Goal: Task Accomplishment & Management: Use online tool/utility

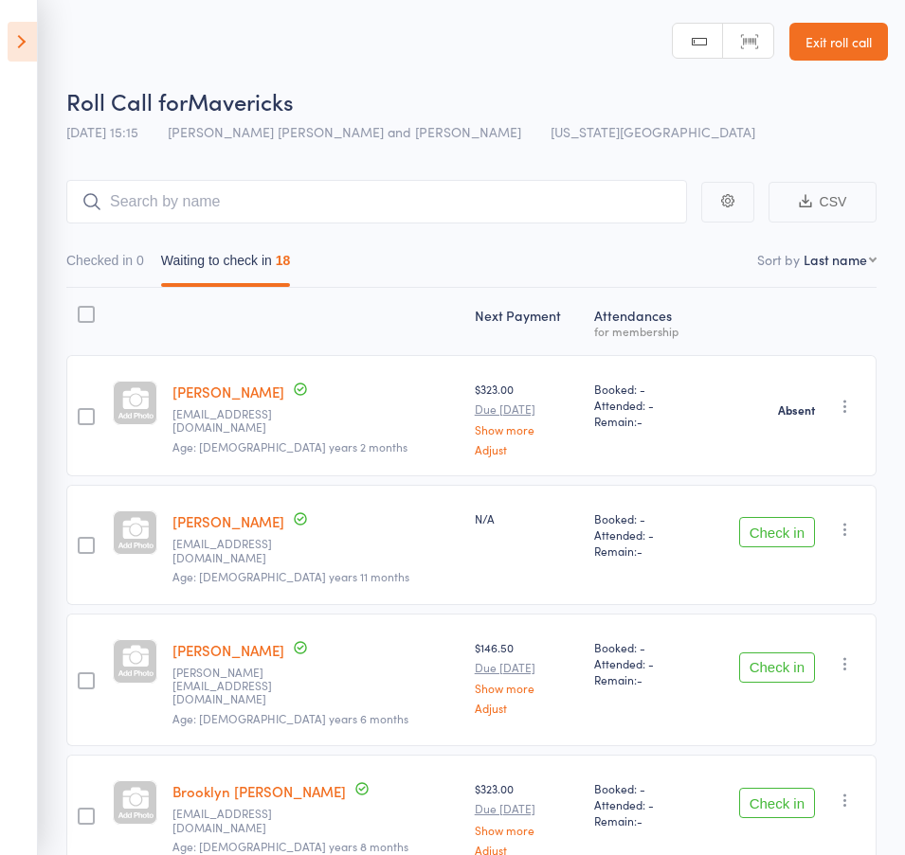
click at [16, 27] on icon at bounding box center [22, 42] width 29 height 40
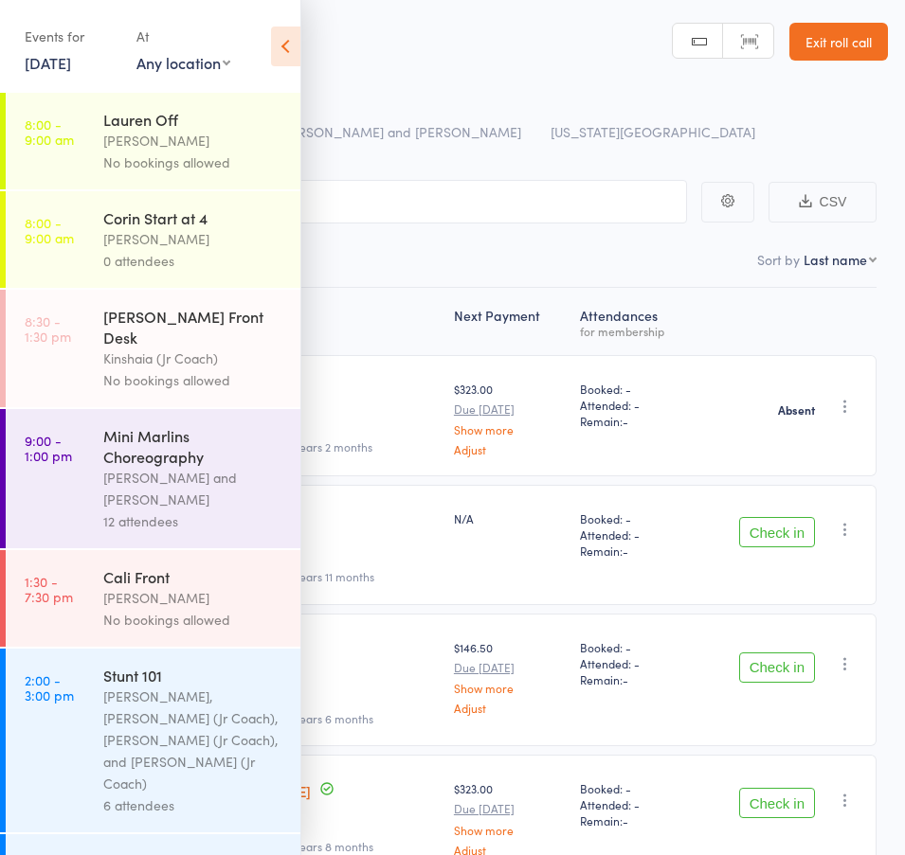
click at [71, 56] on link "[DATE]" at bounding box center [48, 62] width 46 height 21
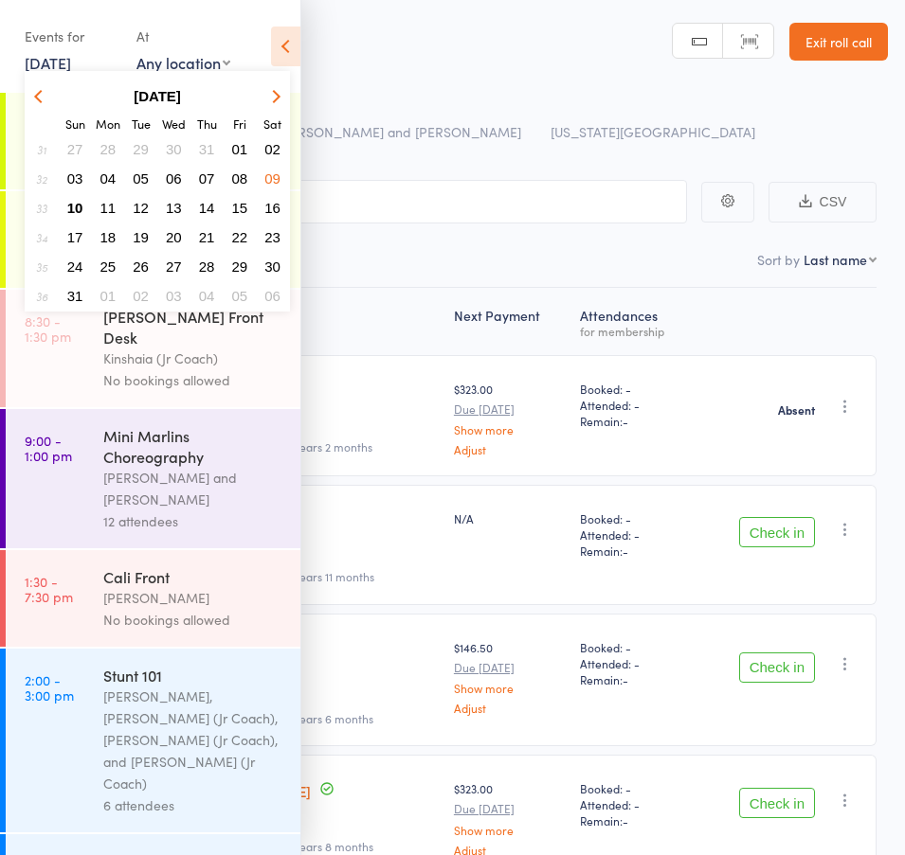
click at [73, 206] on span "10" at bounding box center [75, 208] width 16 height 16
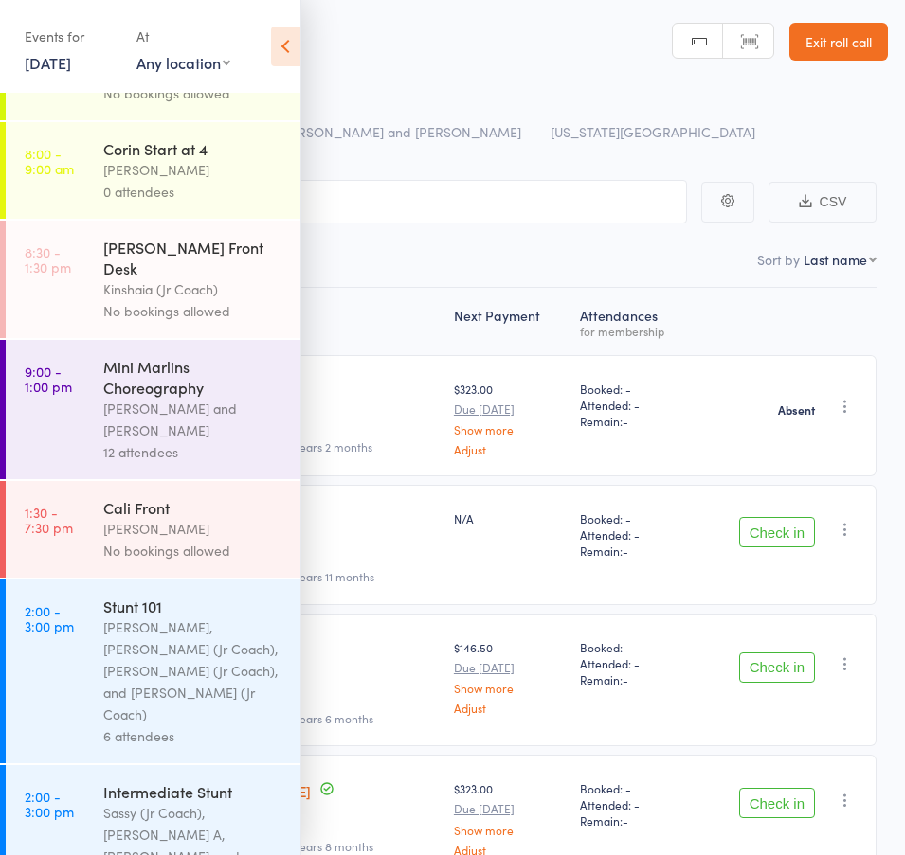
scroll to position [161, 0]
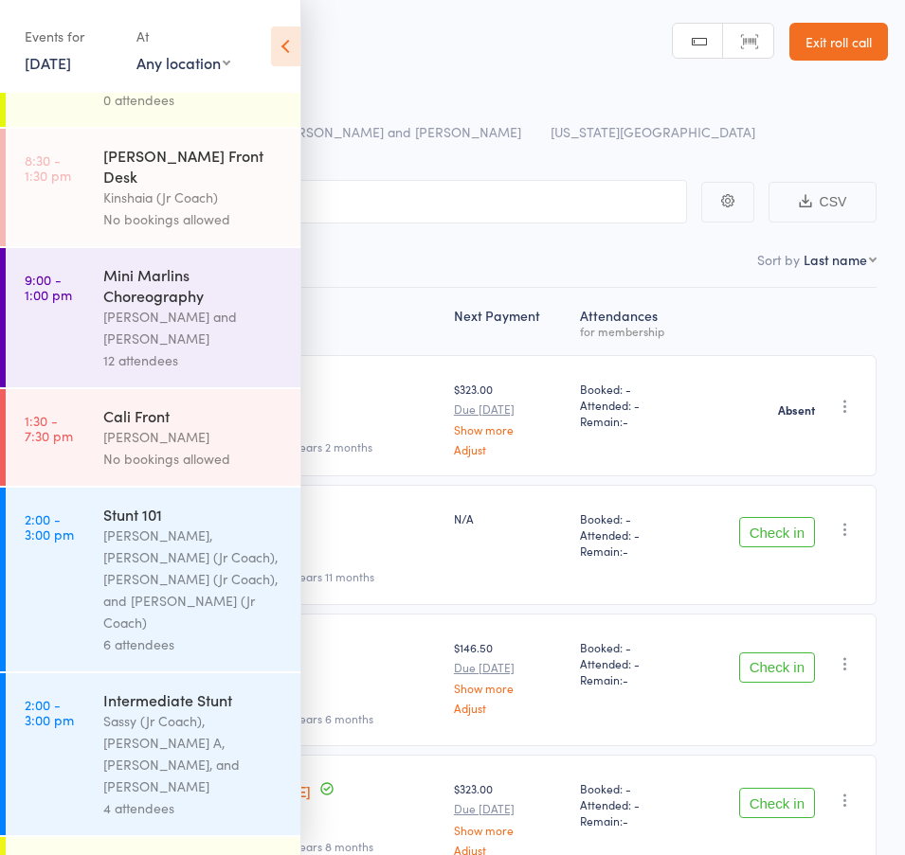
click at [53, 54] on link "[DATE]" at bounding box center [48, 62] width 46 height 21
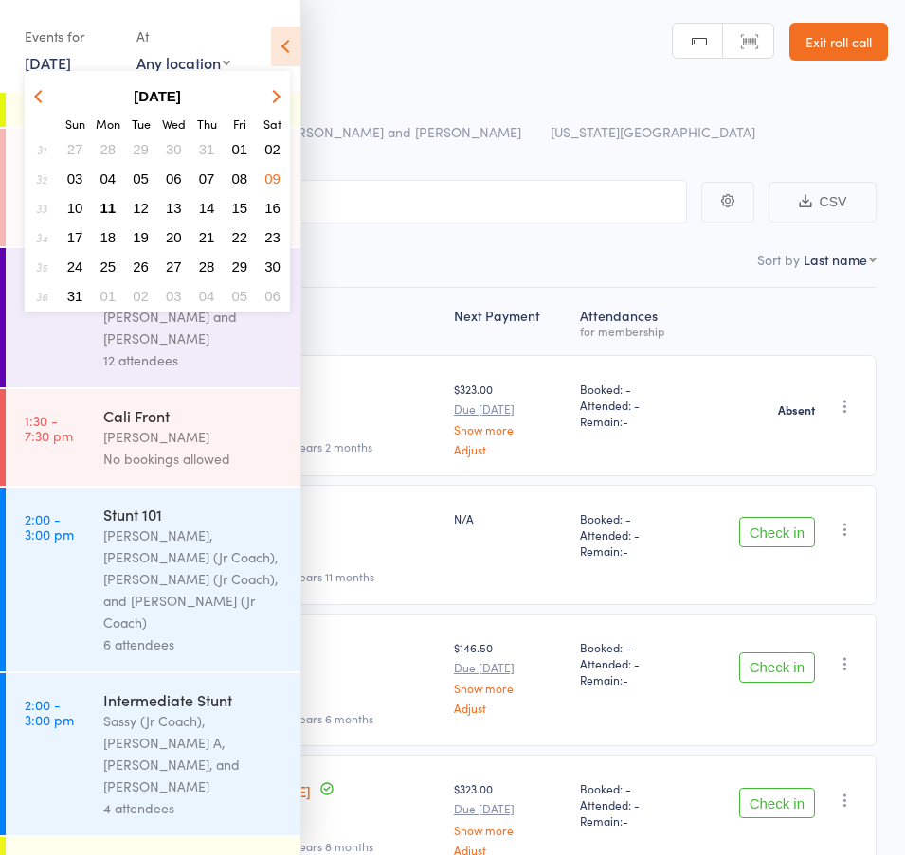
click at [109, 209] on span "11" at bounding box center [108, 208] width 16 height 16
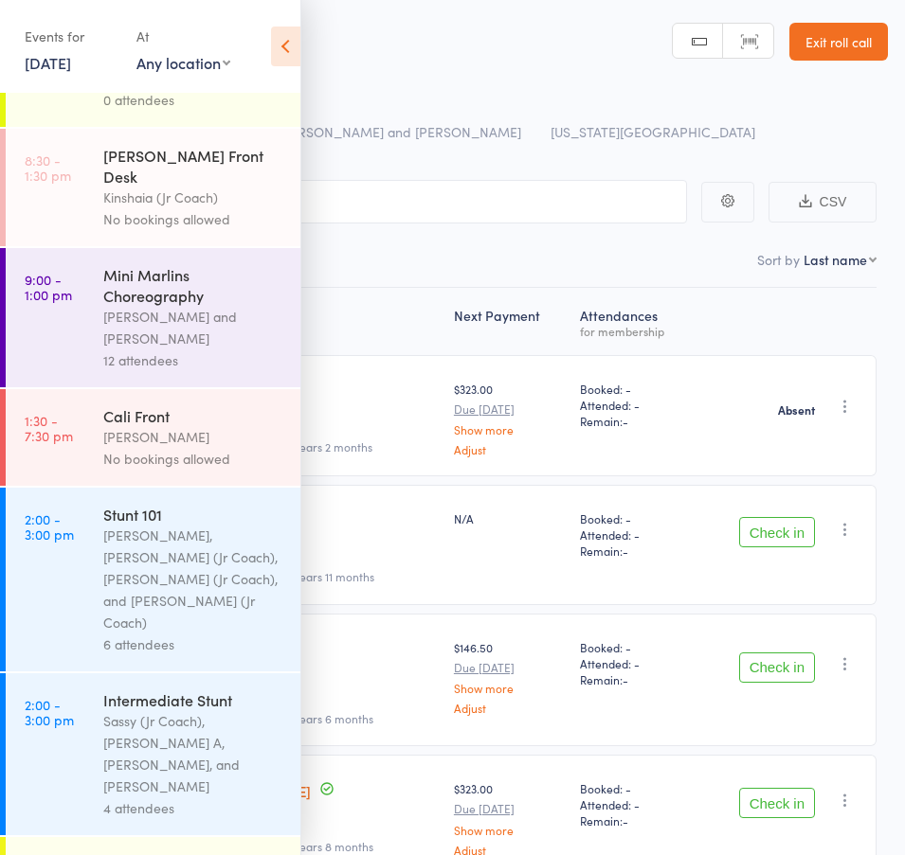
scroll to position [0, 0]
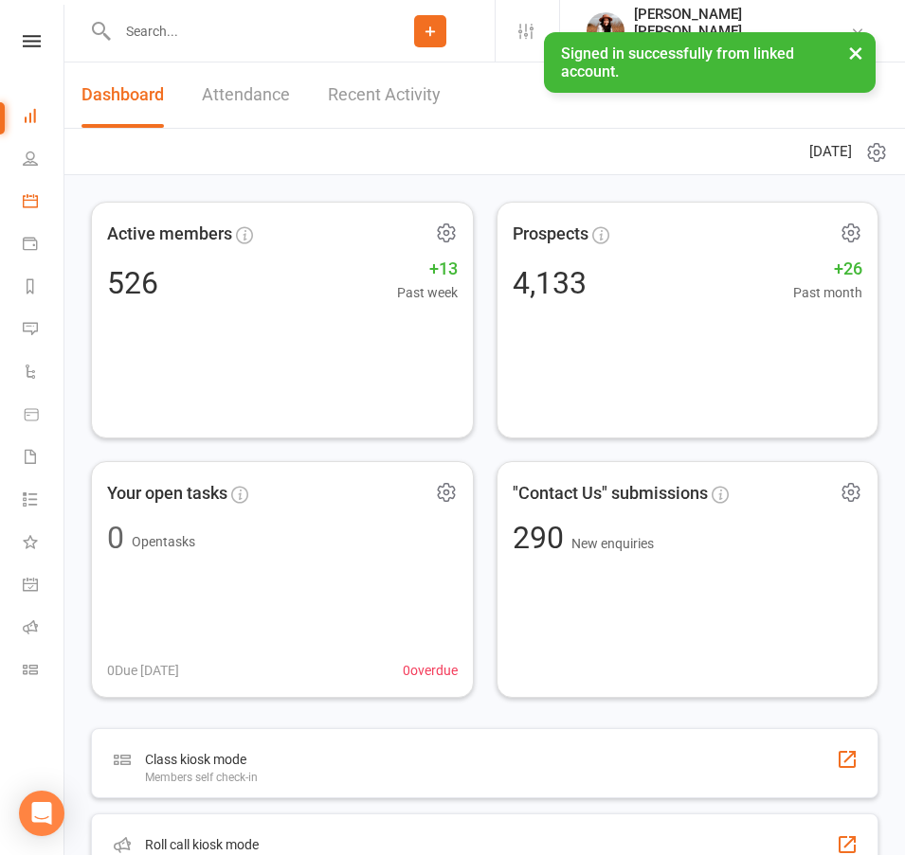
click at [41, 203] on link "Calendar" at bounding box center [44, 203] width 43 height 43
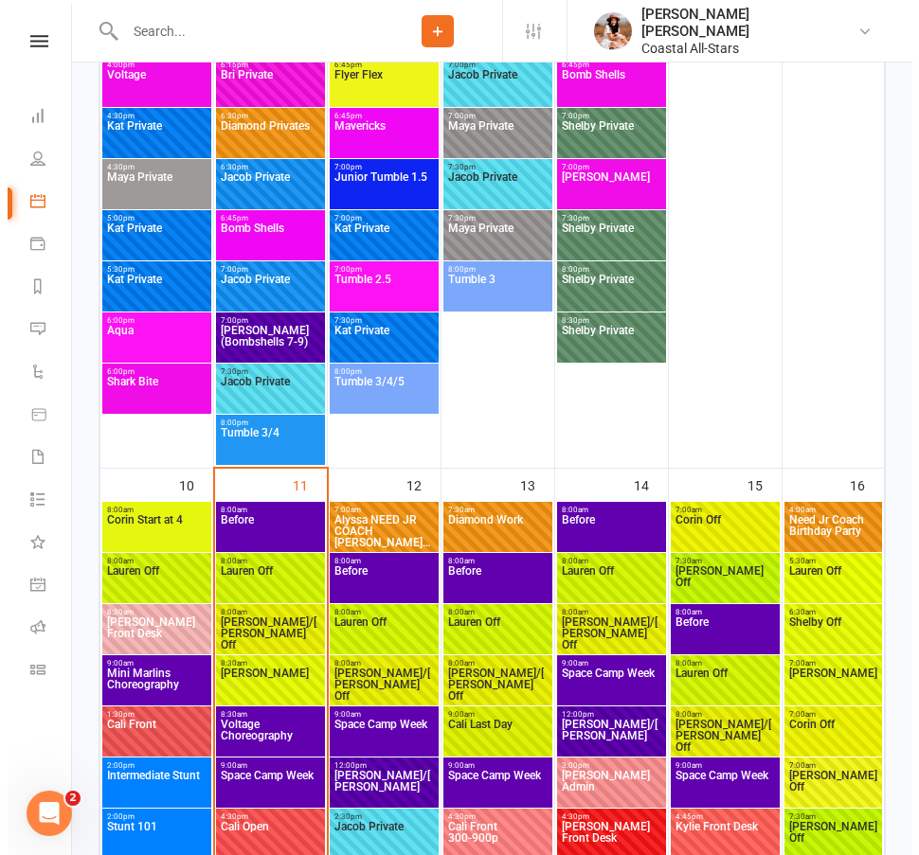
scroll to position [2682, 0]
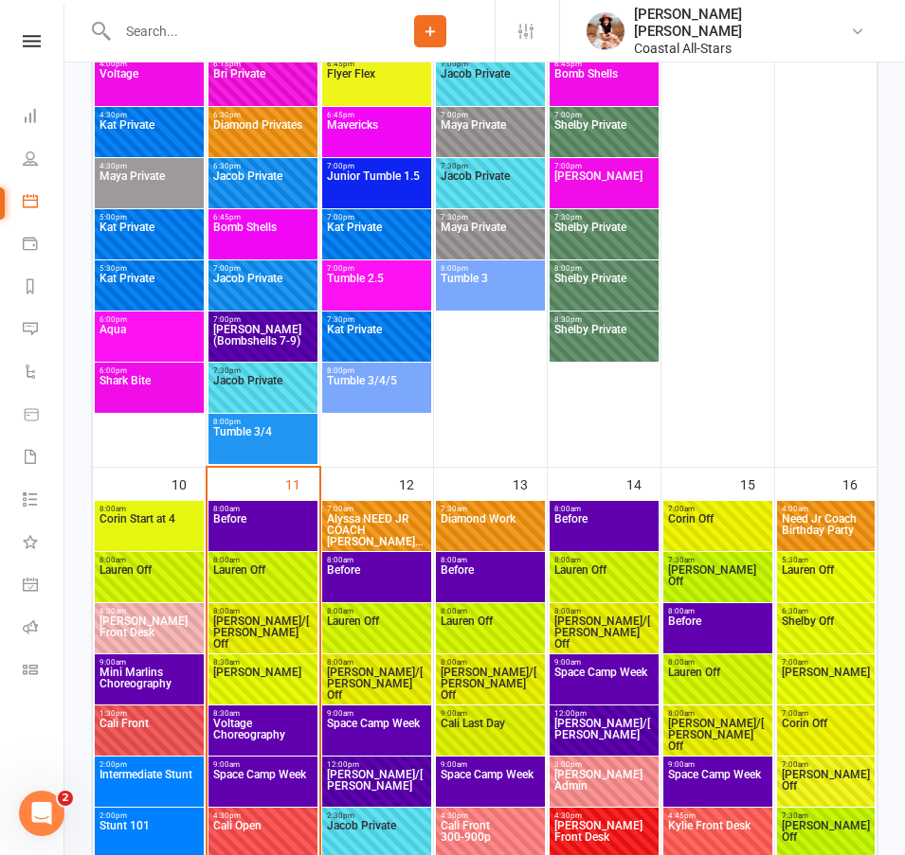
click at [277, 735] on span "Voltage Choreography" at bounding box center [262, 735] width 101 height 34
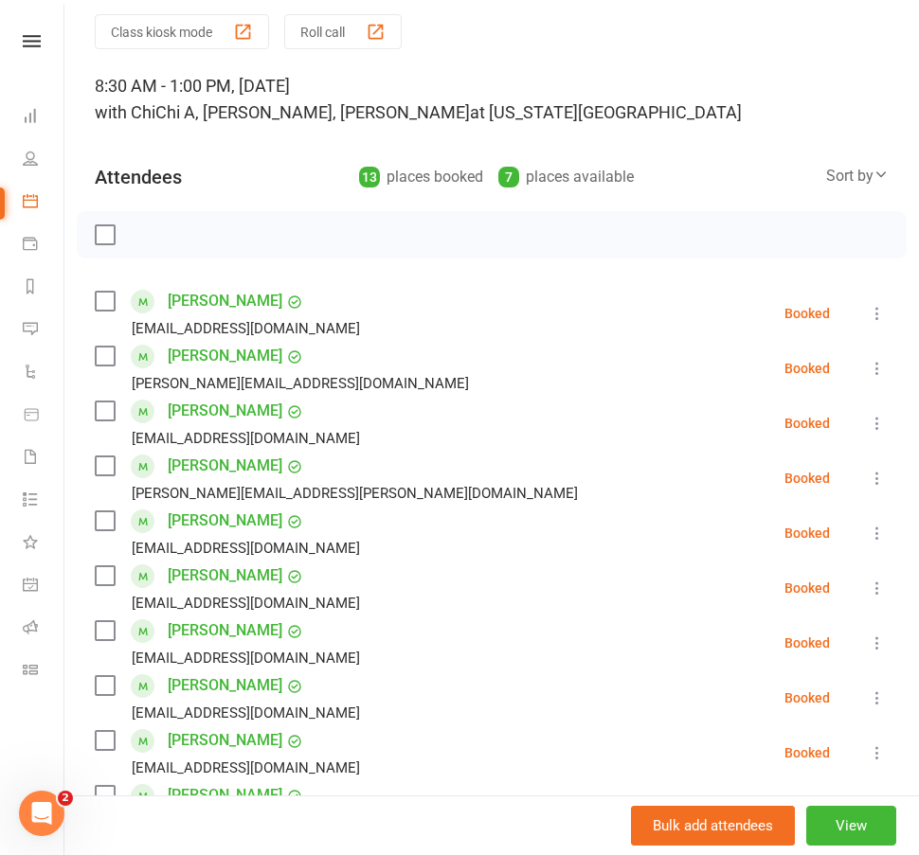
scroll to position [65, 0]
click at [196, 690] on link "Lilija Ladd" at bounding box center [225, 685] width 115 height 30
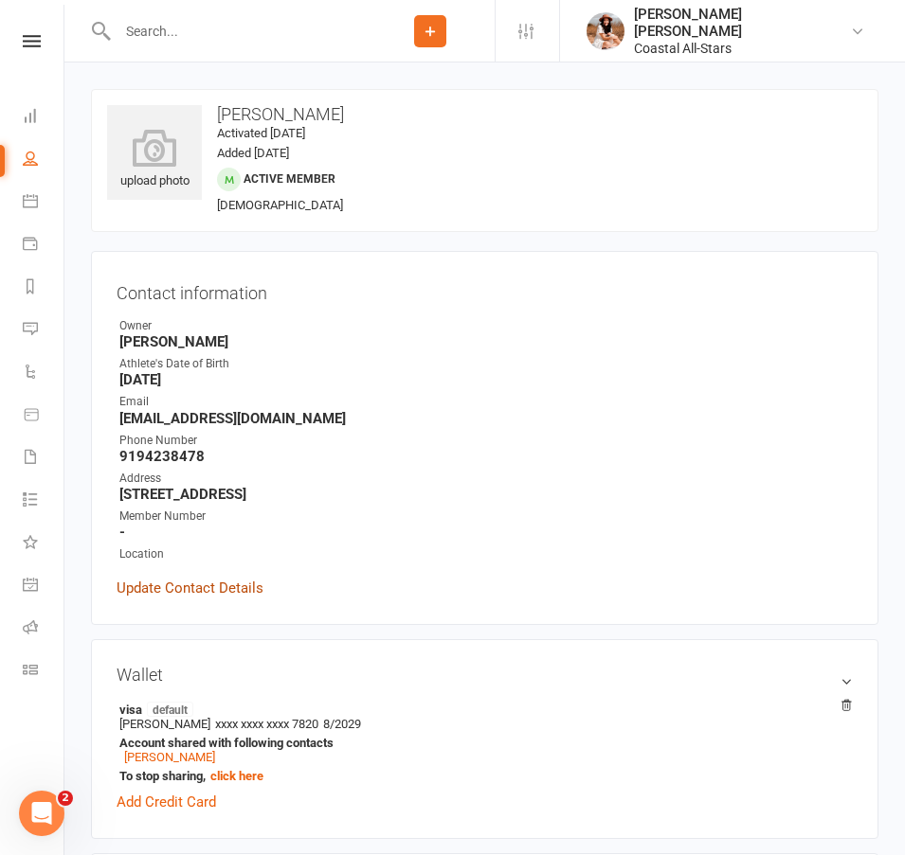
click at [219, 588] on link "Update Contact Details" at bounding box center [190, 588] width 147 height 23
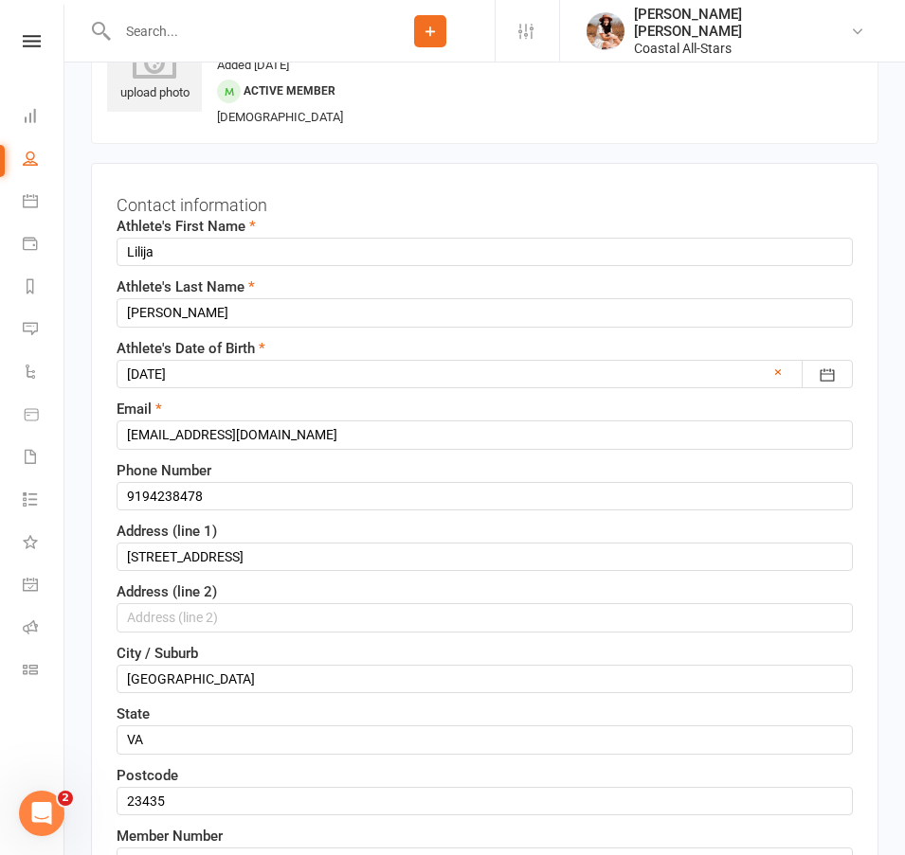
scroll to position [89, 0]
click at [177, 253] on input "Lilija" at bounding box center [485, 251] width 736 height 28
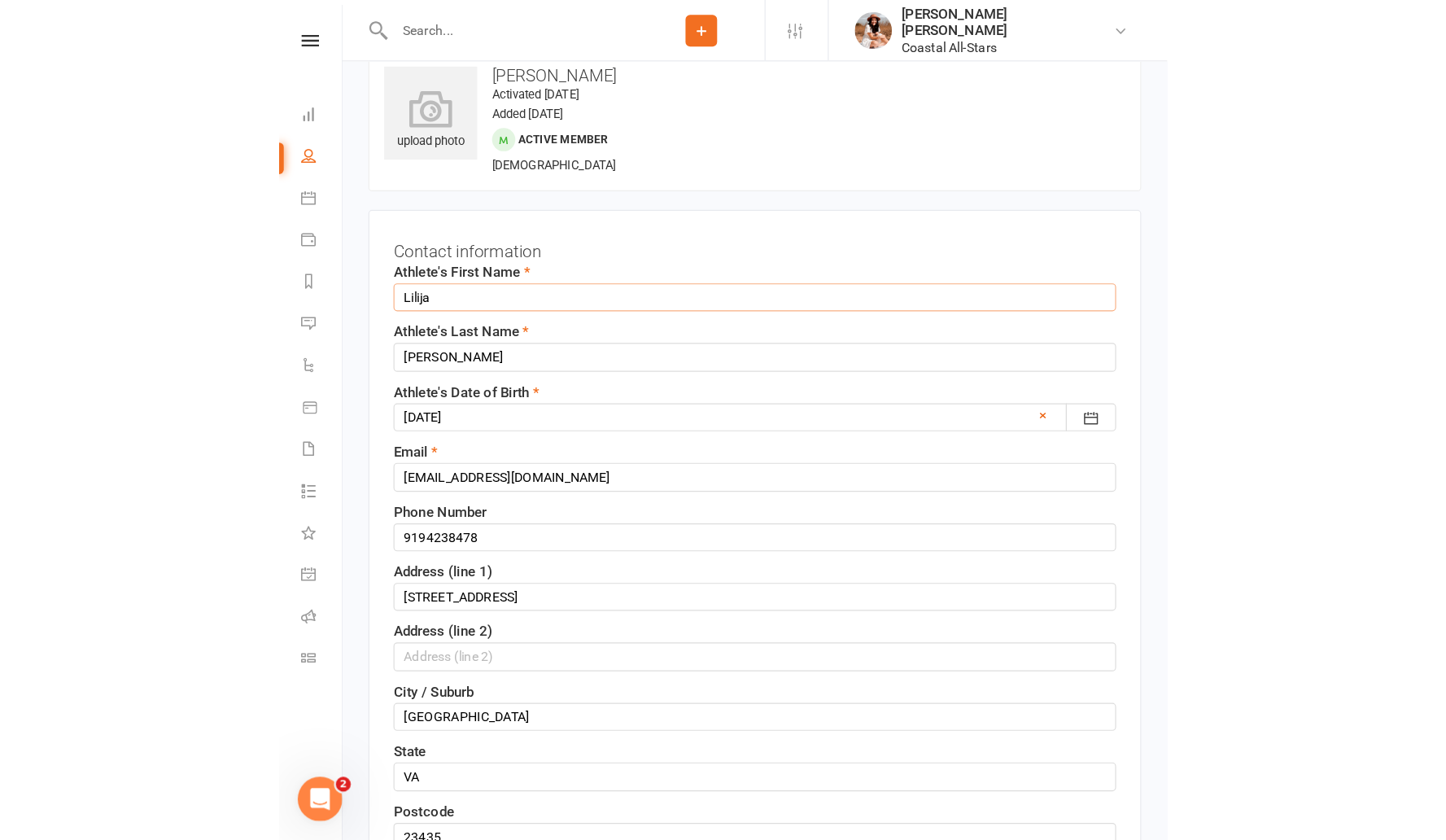
scroll to position [0, 0]
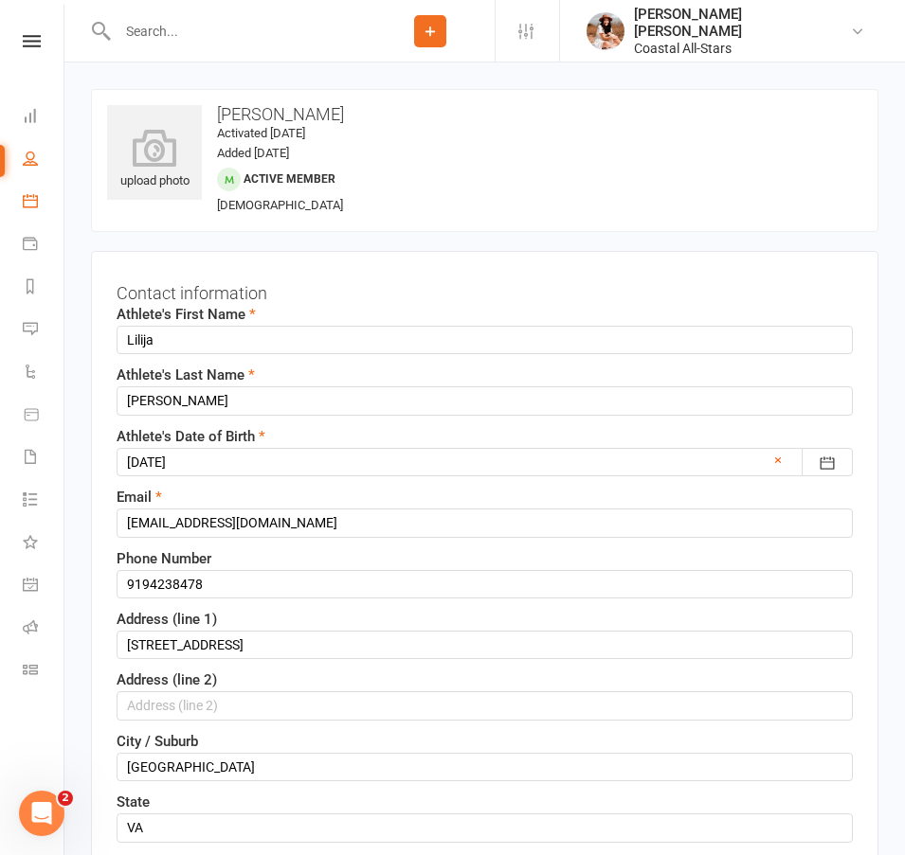
click at [35, 202] on icon at bounding box center [30, 200] width 15 height 15
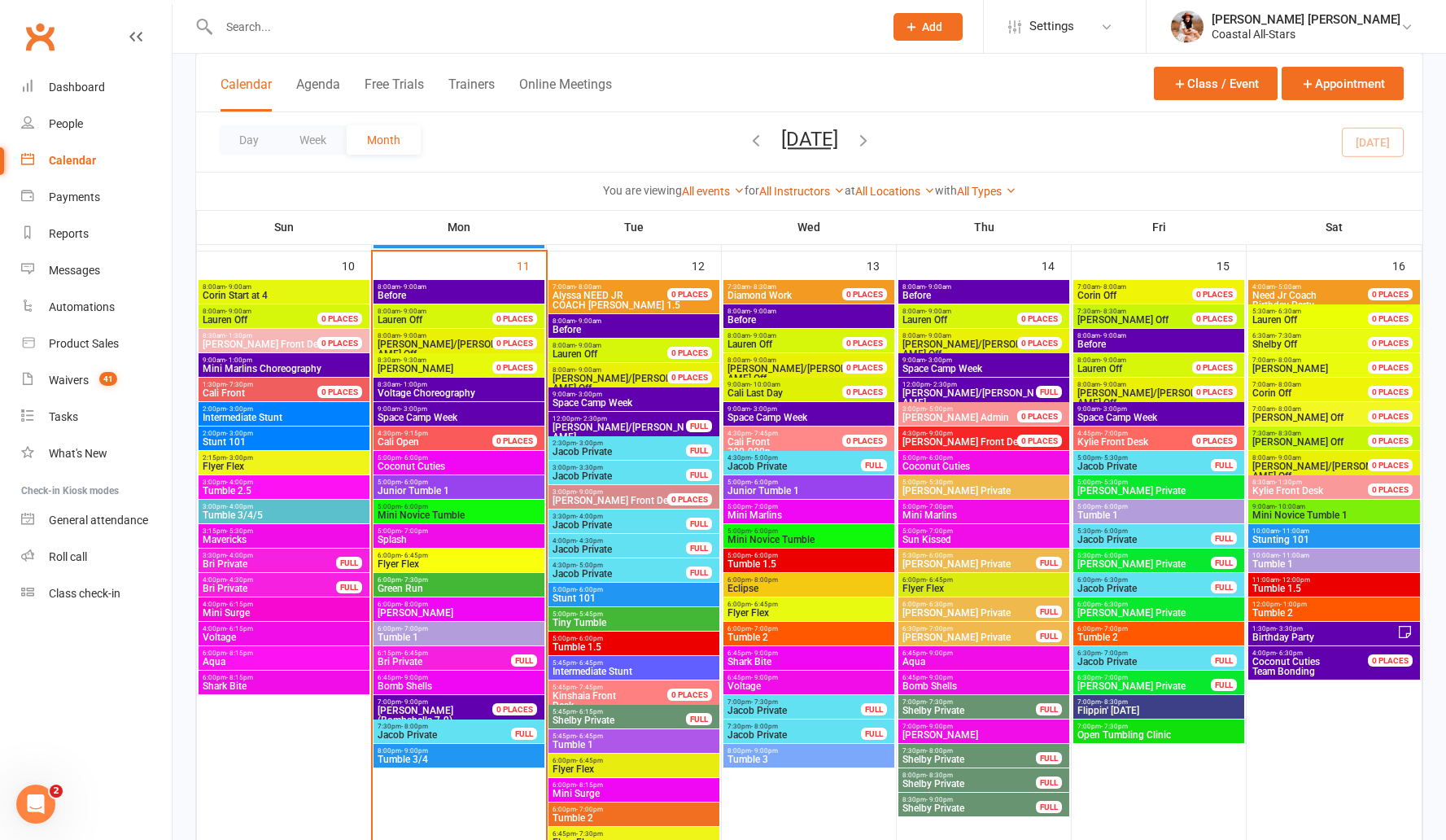
scroll to position [1433, 0]
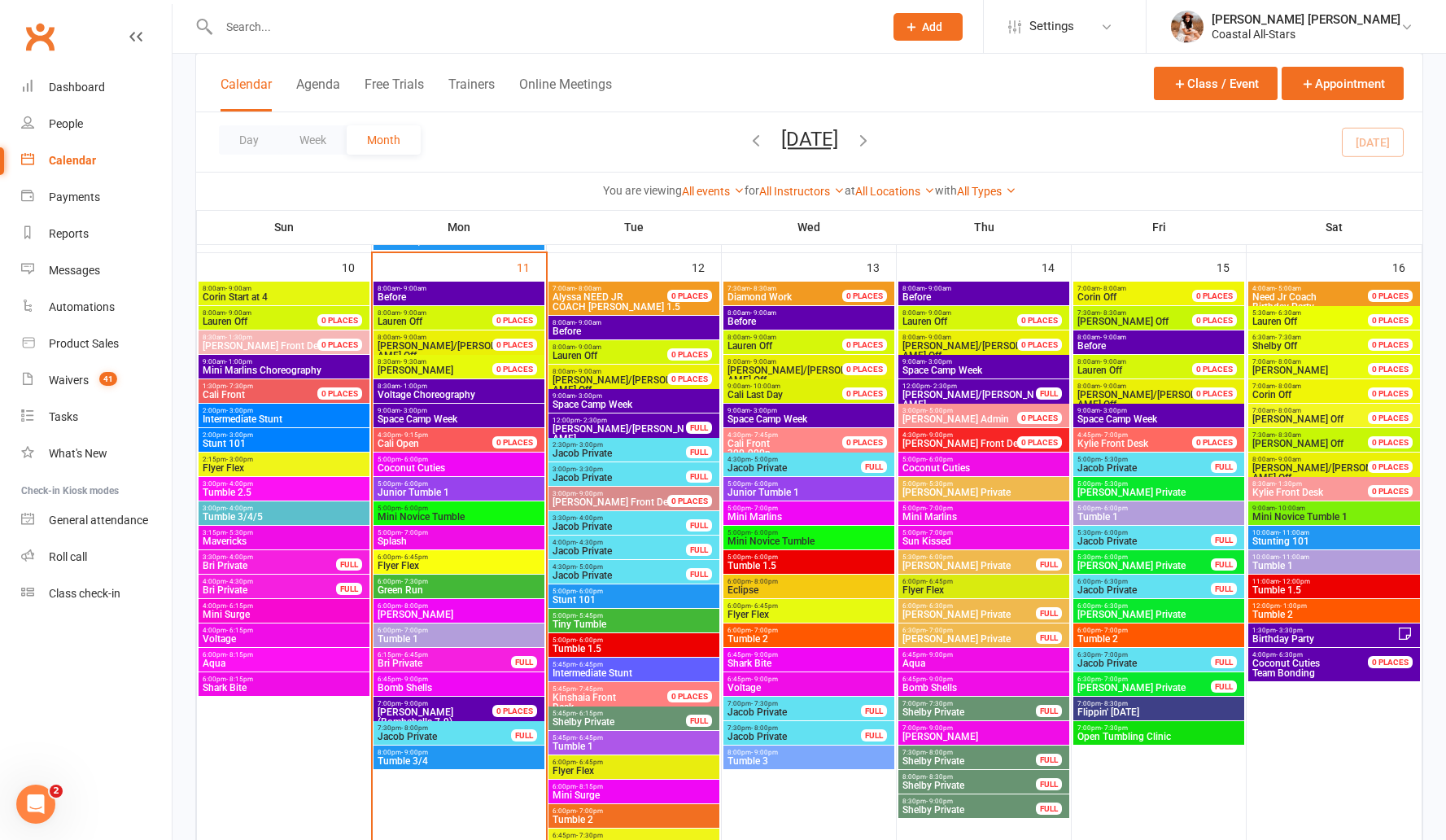
click at [448, 297] on span "Before" at bounding box center [459, 296] width 164 height 9
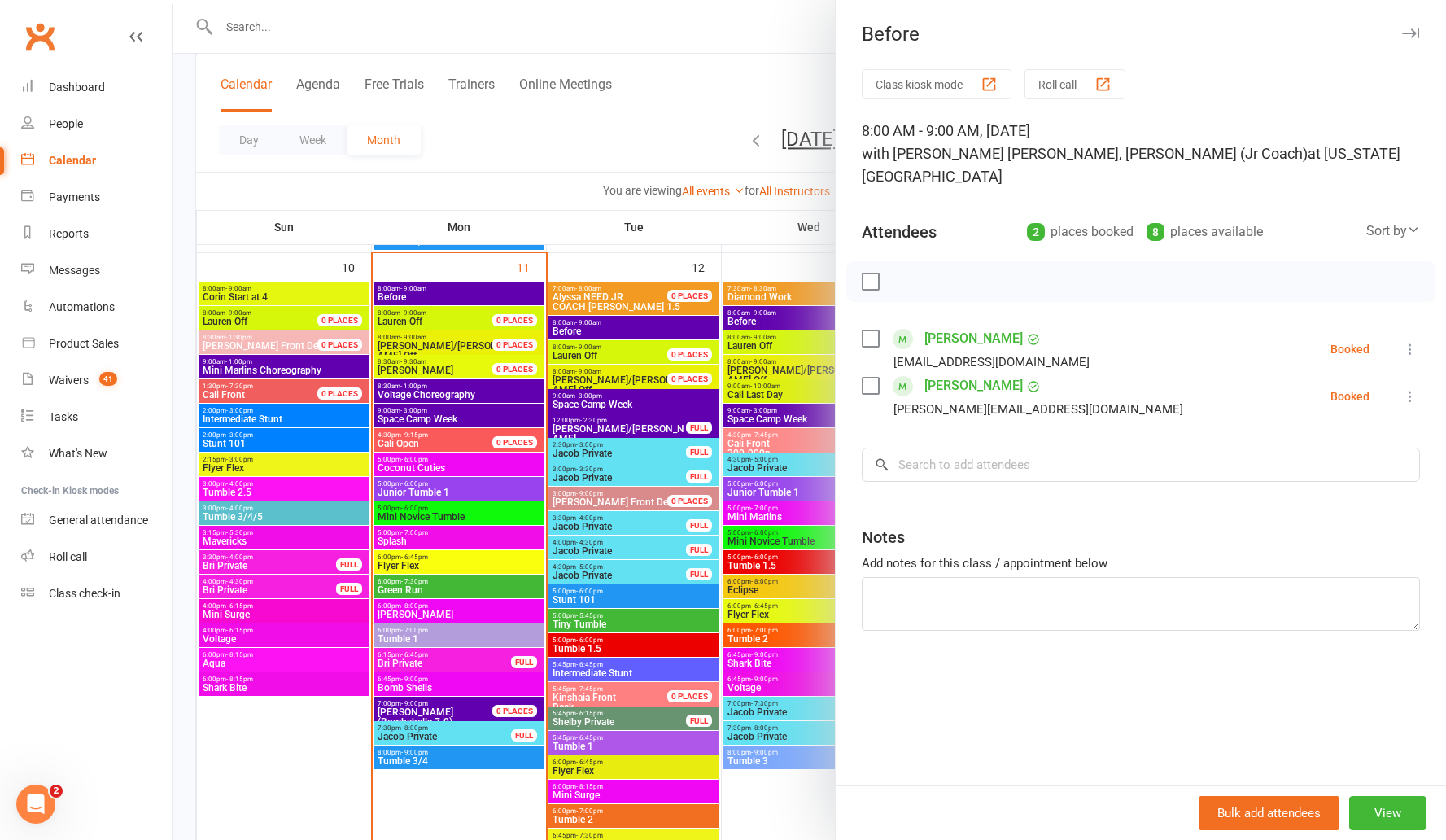
click at [570, 145] on div at bounding box center [809, 420] width 1274 height 840
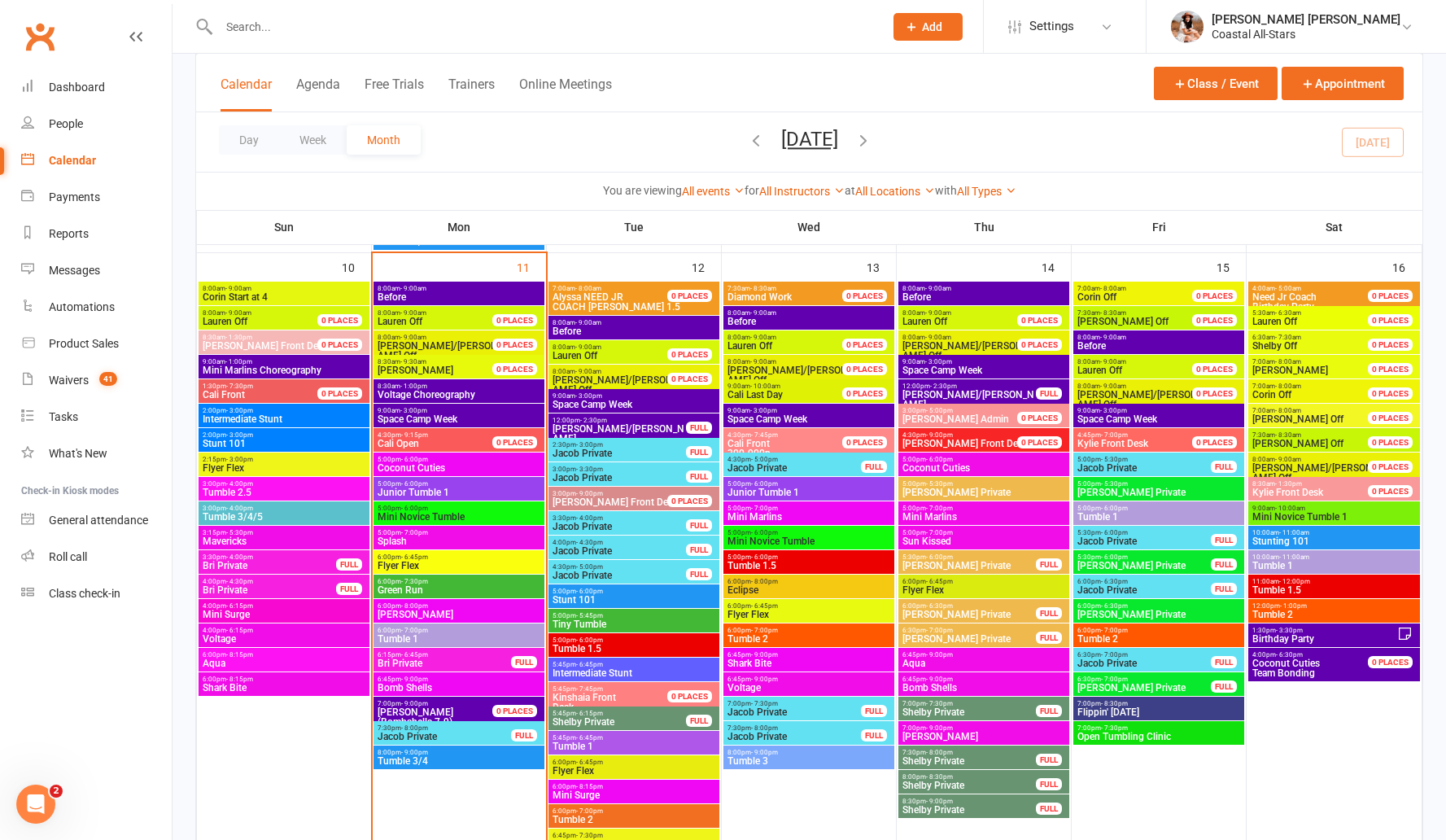
click at [470, 393] on span "Voltage Choreography" at bounding box center [459, 394] width 164 height 9
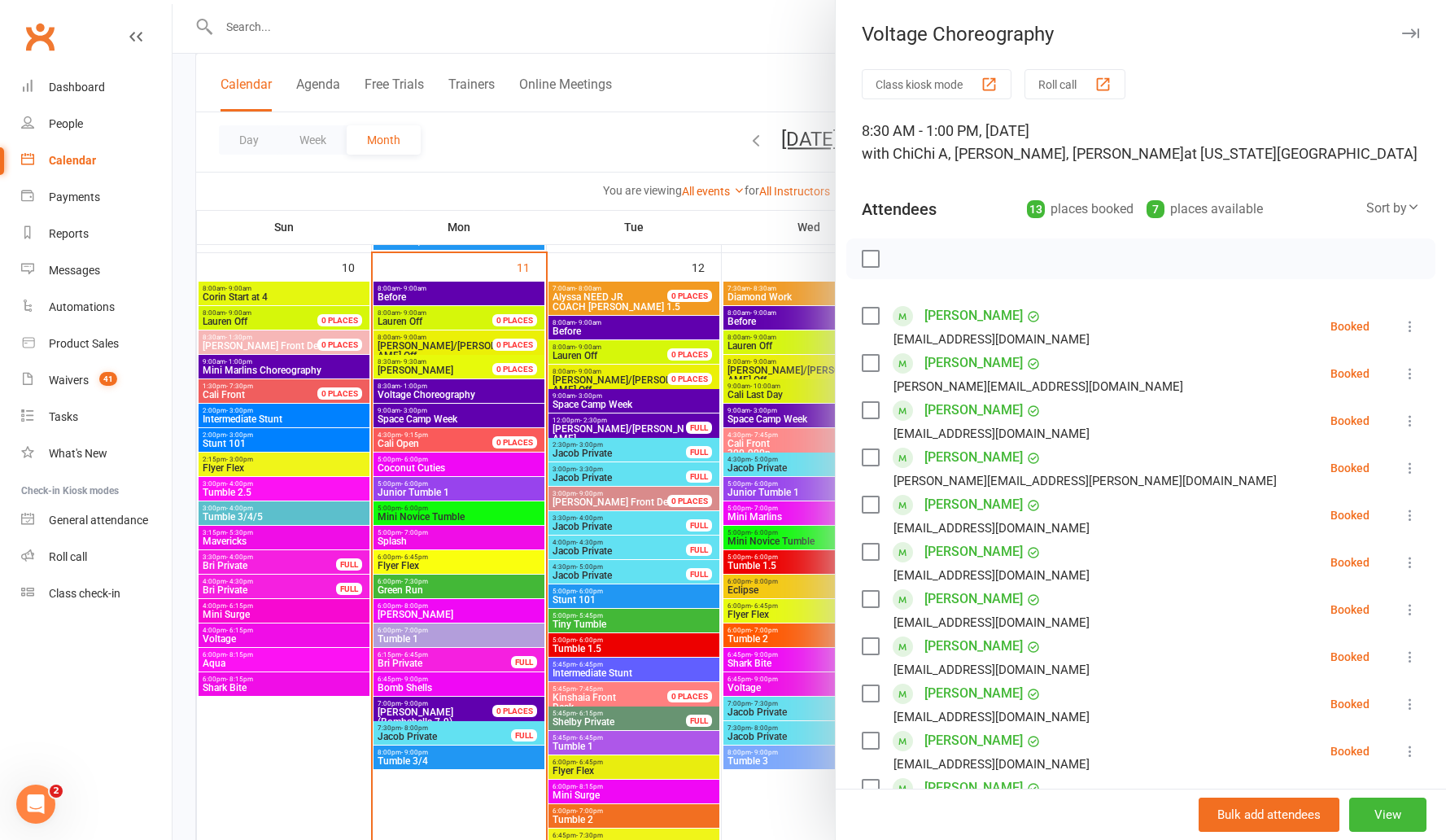
click at [777, 77] on button "Roll call" at bounding box center [1075, 84] width 101 height 30
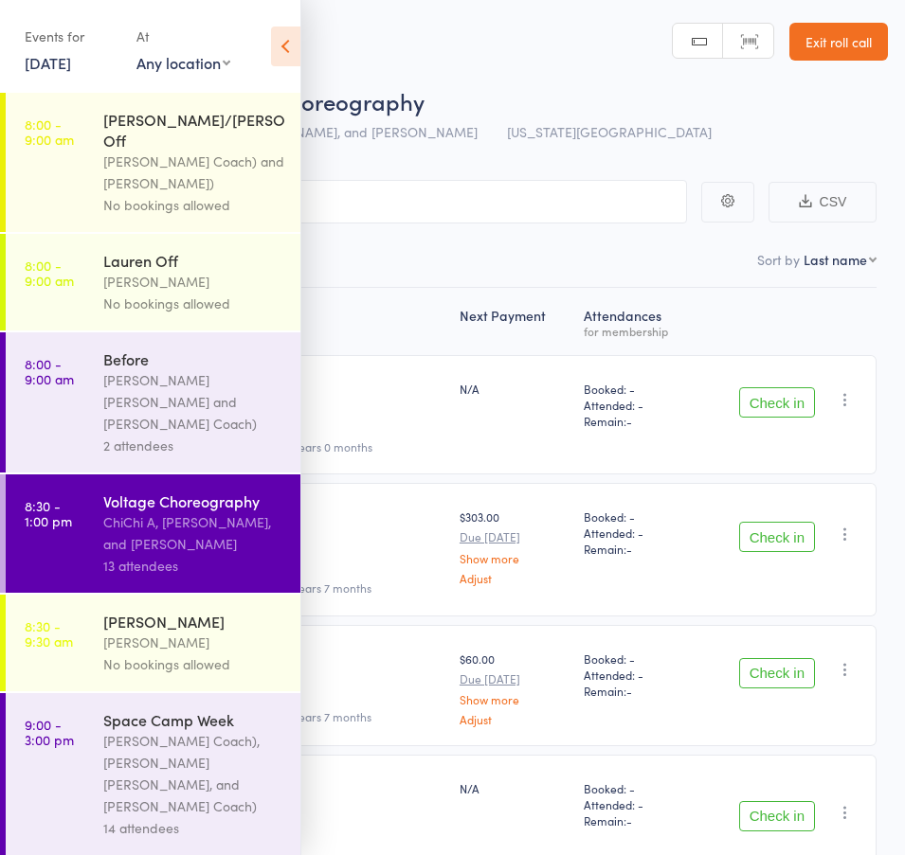
click at [211, 369] on div "Alyssa Felicia and Rosa (Jr Coach)" at bounding box center [193, 401] width 181 height 65
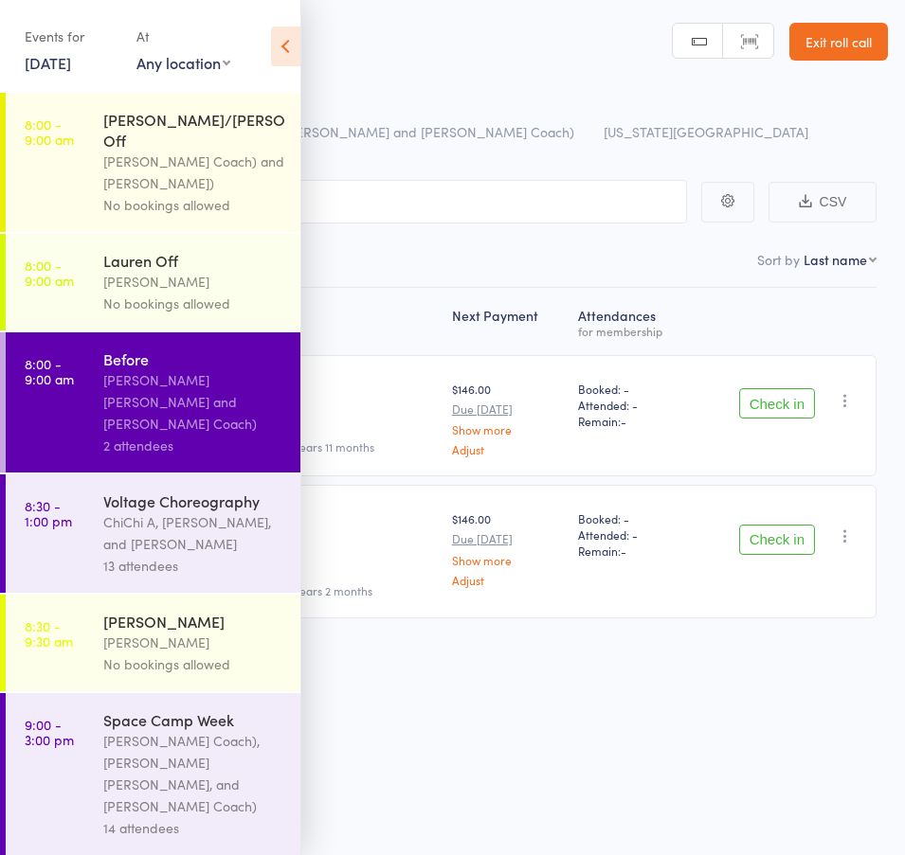
click at [407, 63] on header "Roll Call for Before 11 Aug 08:00 Alyssa Felicia and Rosa (Jr Coach) Virginia B…" at bounding box center [452, 76] width 905 height 152
click at [295, 43] on icon at bounding box center [285, 47] width 29 height 40
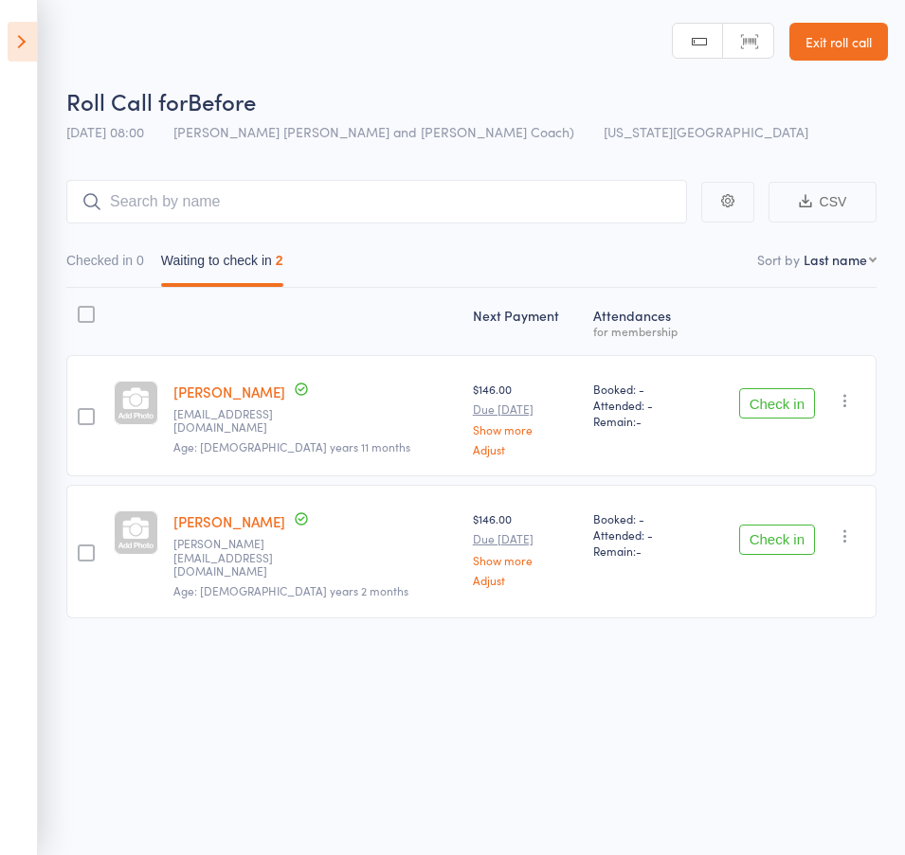
click at [790, 401] on button "Check in" at bounding box center [777, 403] width 76 height 30
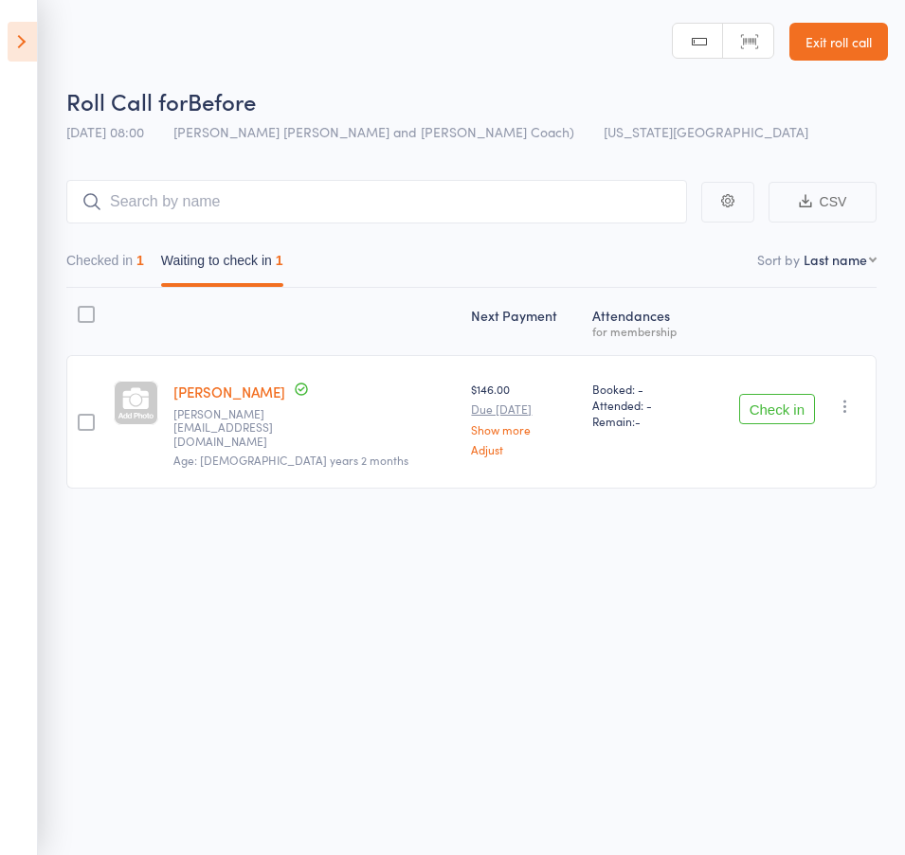
click at [15, 36] on icon at bounding box center [22, 42] width 29 height 40
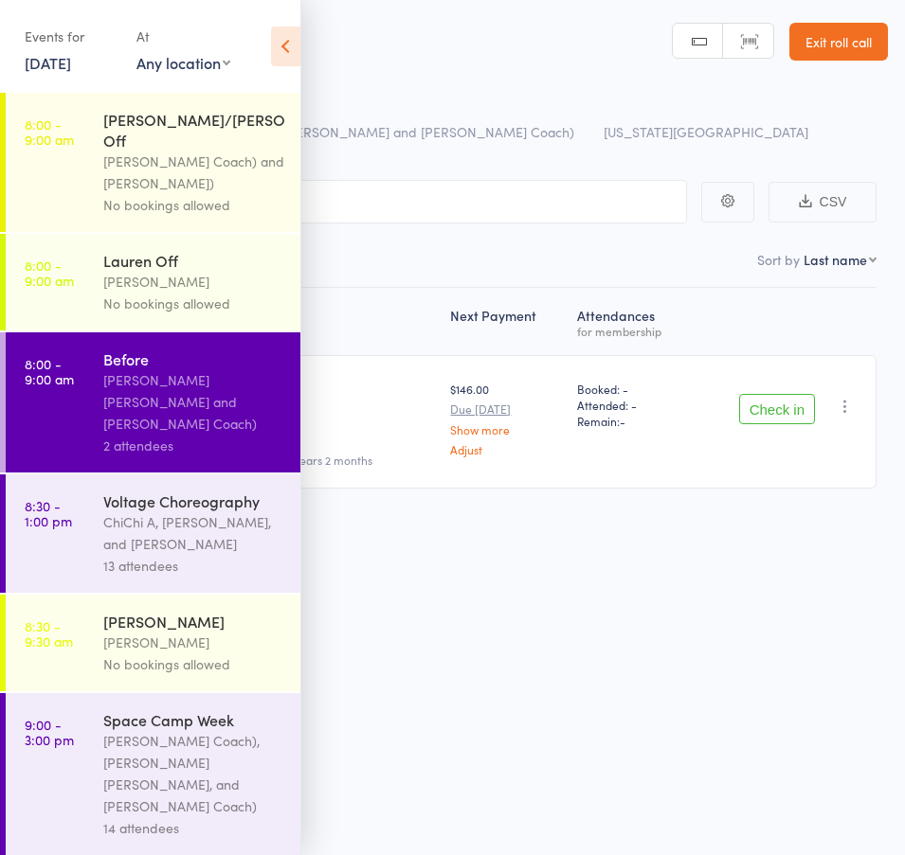
click at [210, 730] on div "Rosa (Jr Coach), Alyssa Felicia, and Stella (Jr Coach)" at bounding box center [193, 773] width 181 height 87
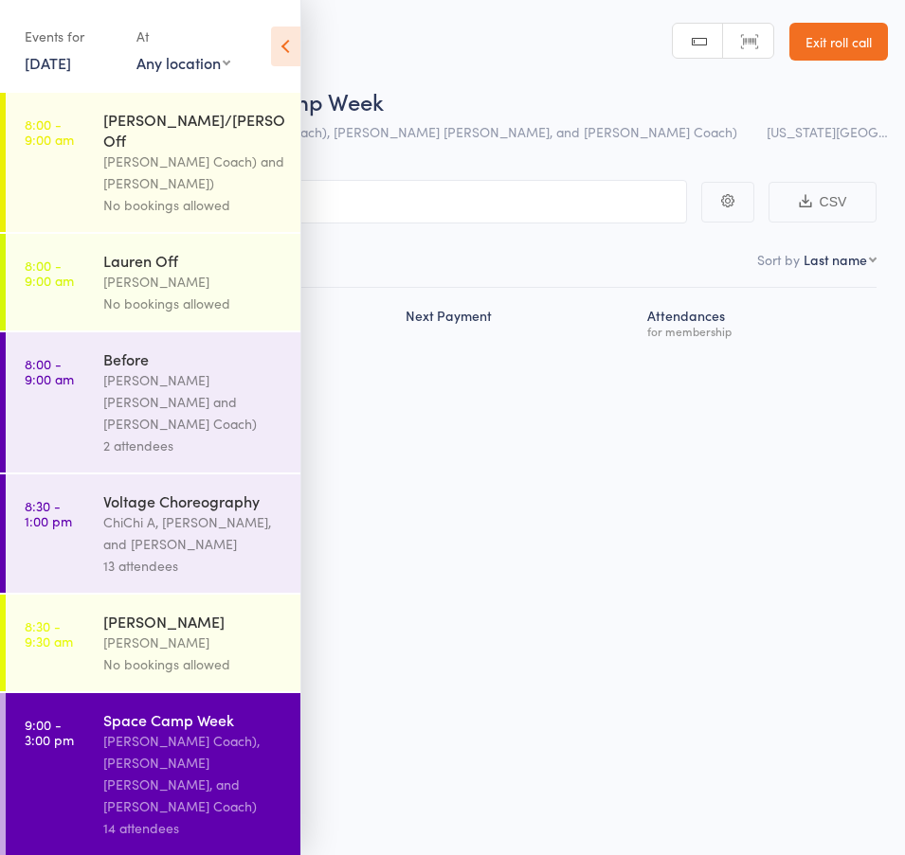
click at [276, 53] on icon at bounding box center [285, 47] width 29 height 40
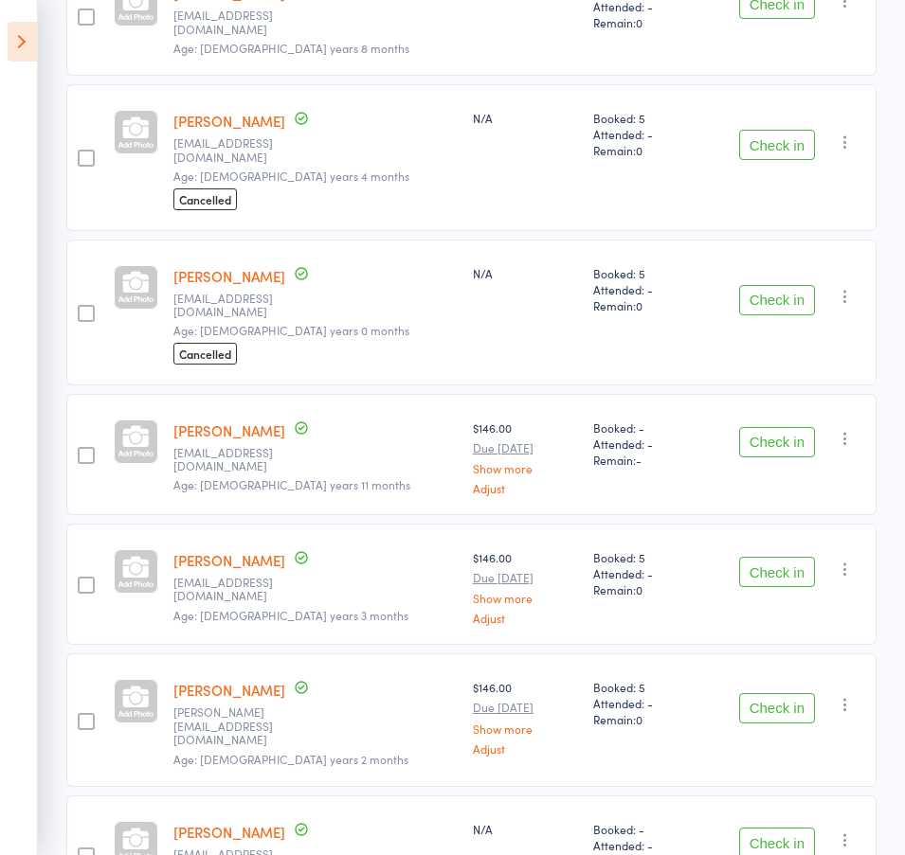
scroll to position [547, 0]
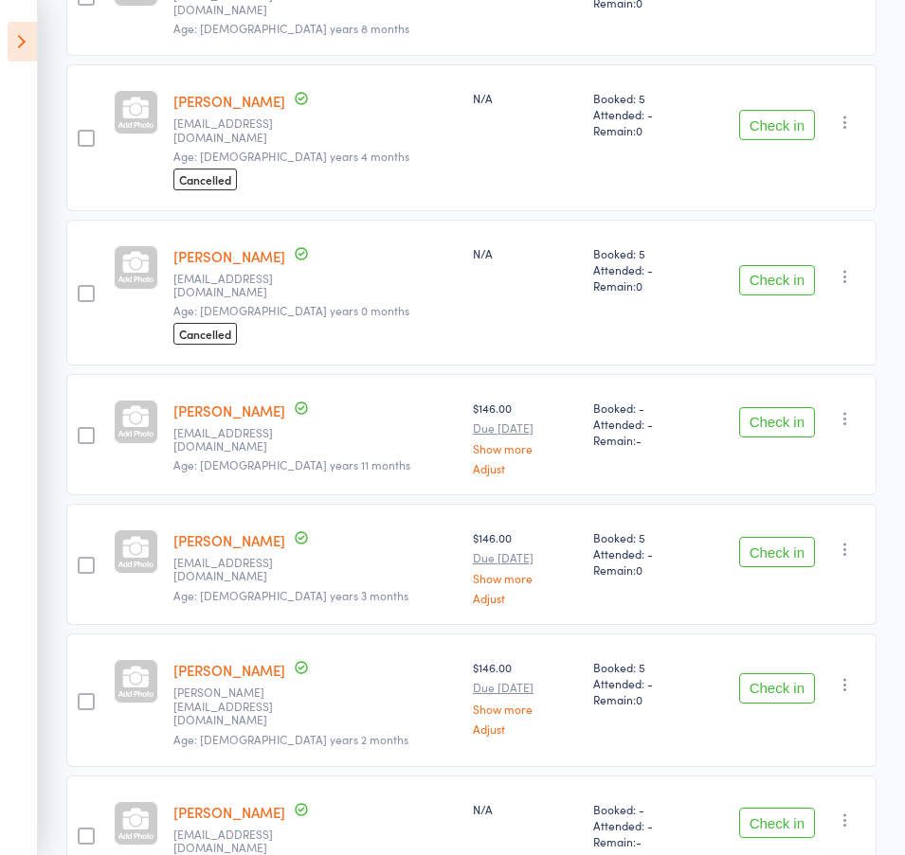
click at [766, 407] on button "Check in" at bounding box center [777, 422] width 76 height 30
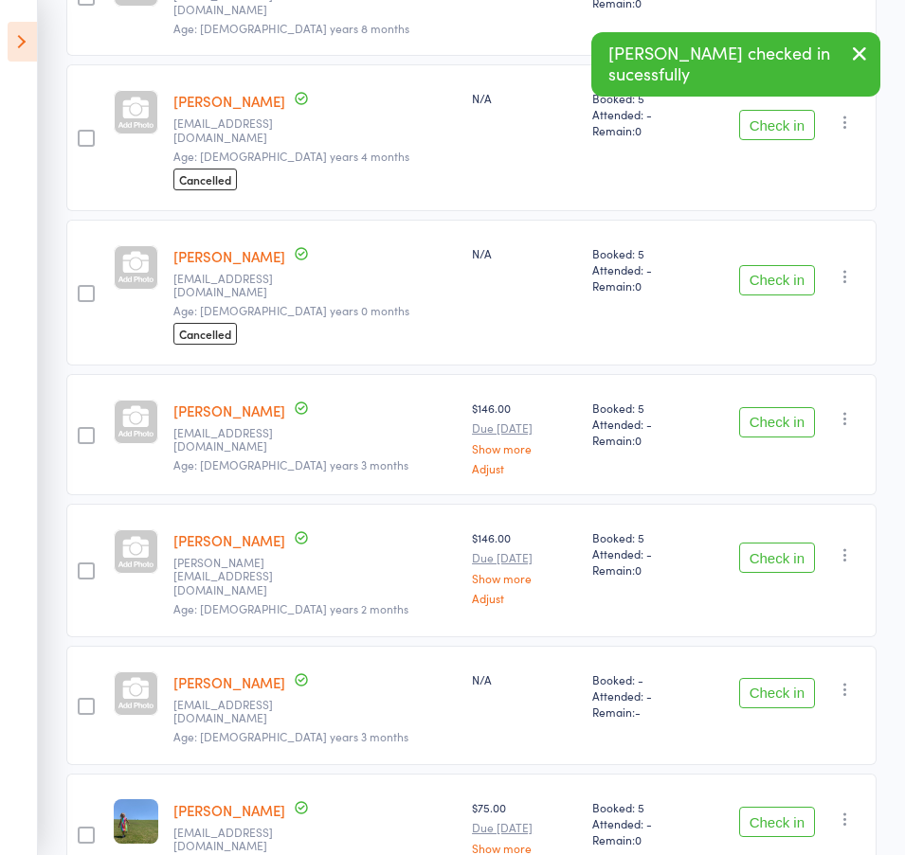
click at [764, 407] on button "Check in" at bounding box center [777, 422] width 76 height 30
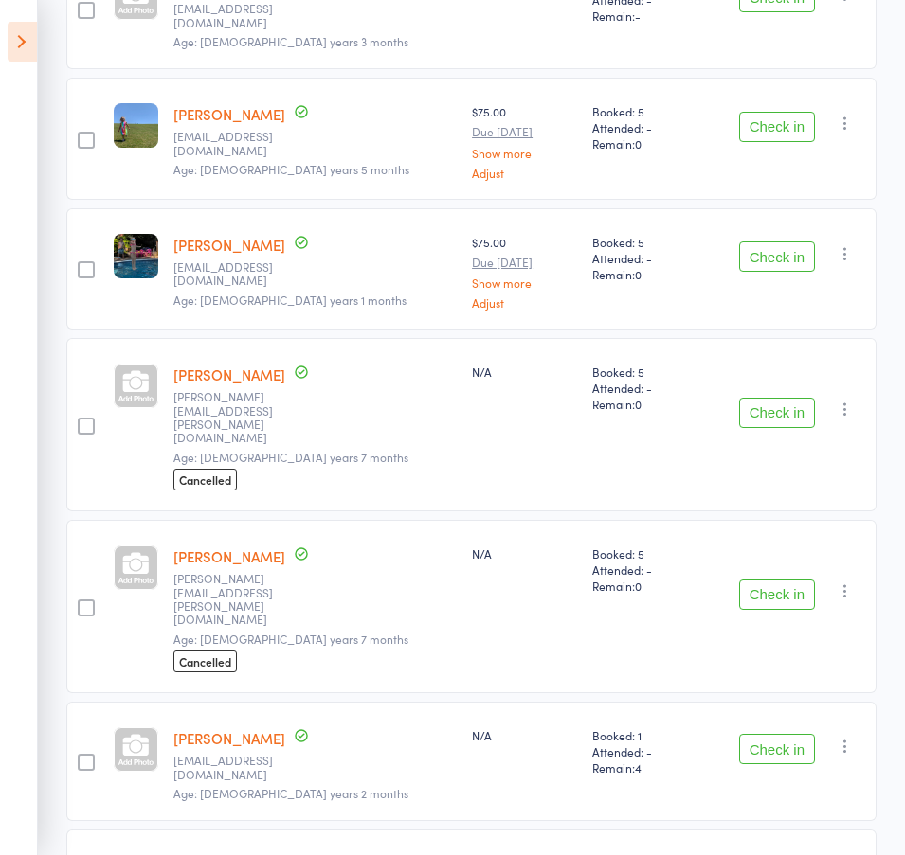
scroll to position [1113, 0]
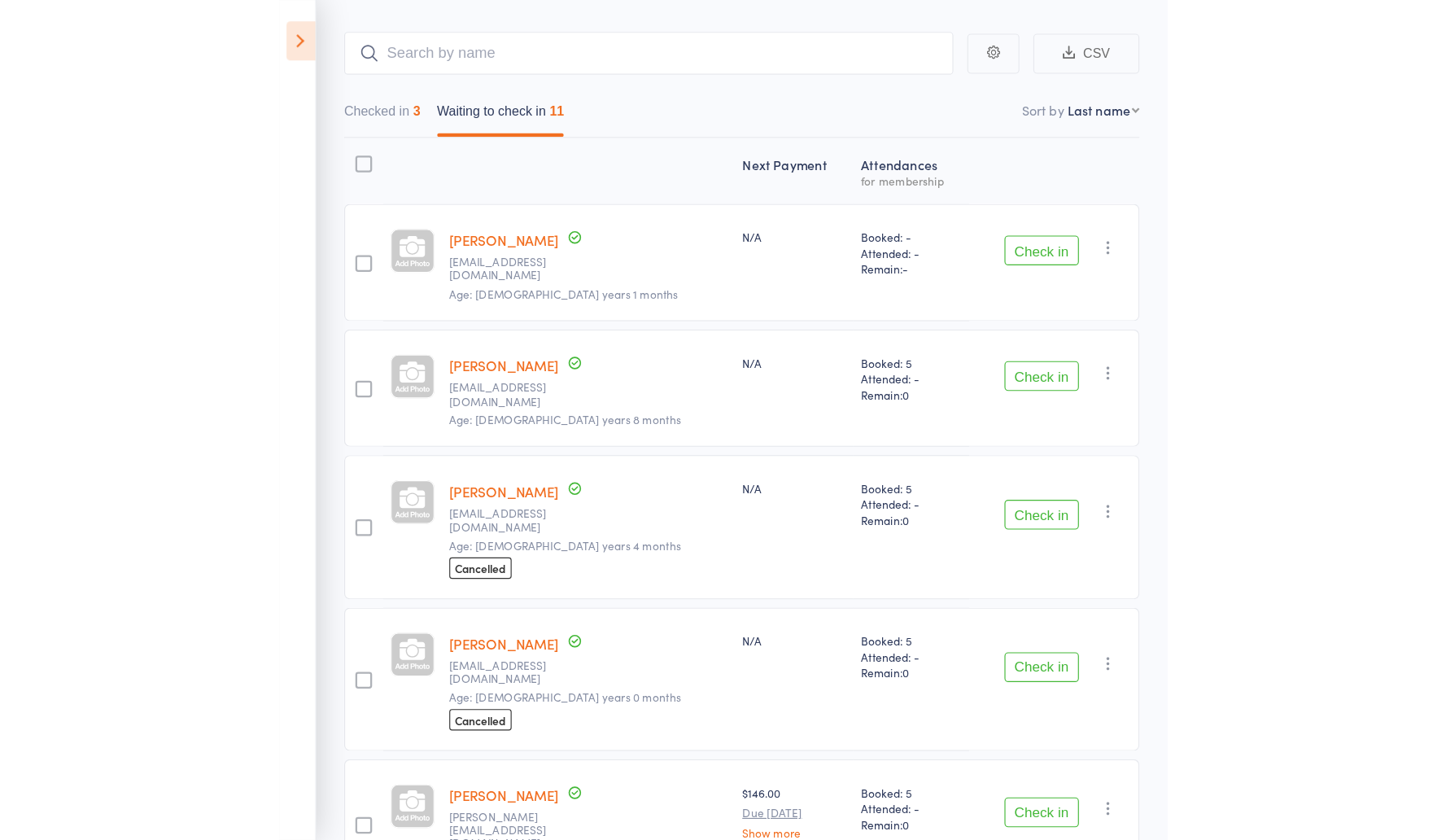
scroll to position [90, 0]
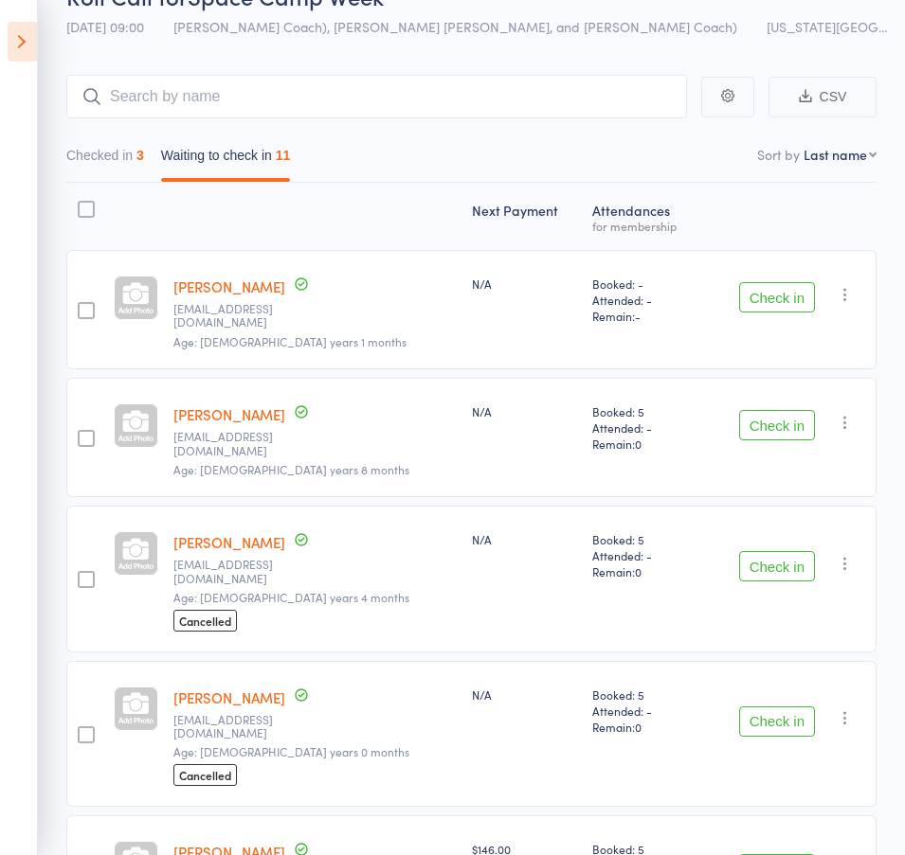
click at [760, 410] on button "Check in" at bounding box center [777, 425] width 76 height 30
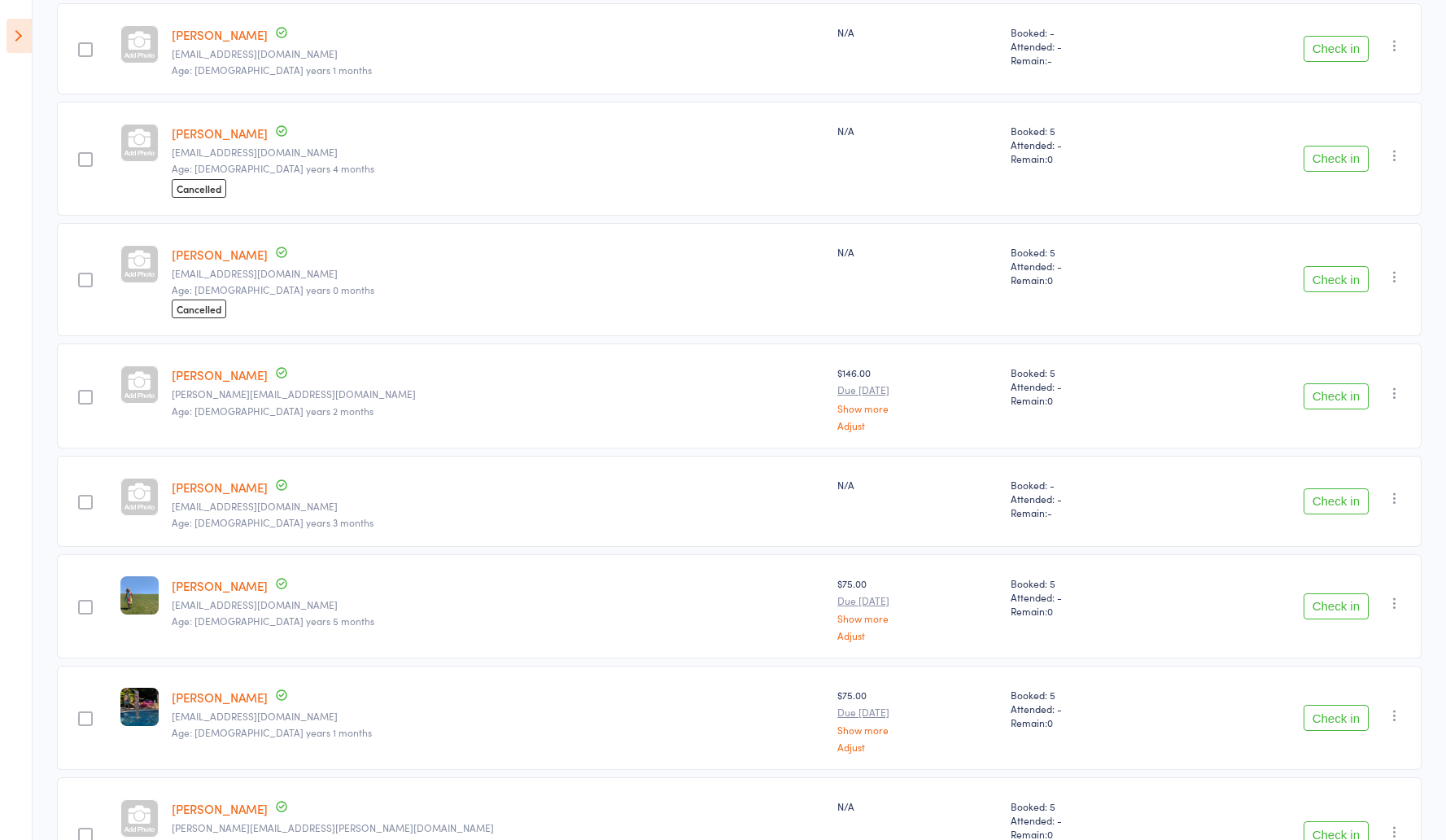
scroll to position [308, 0]
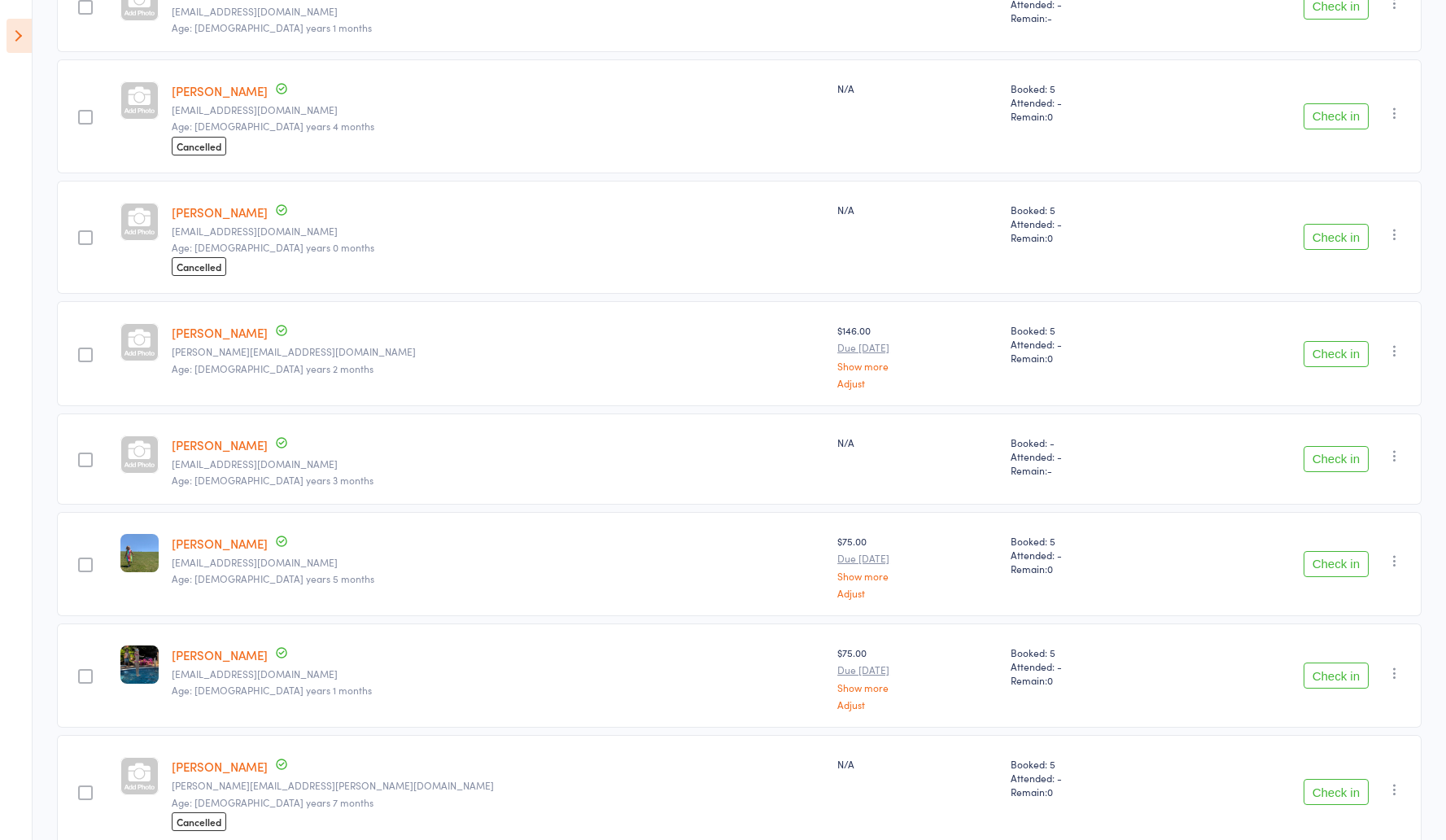
click at [1310, 450] on button "Check in" at bounding box center [1337, 459] width 65 height 26
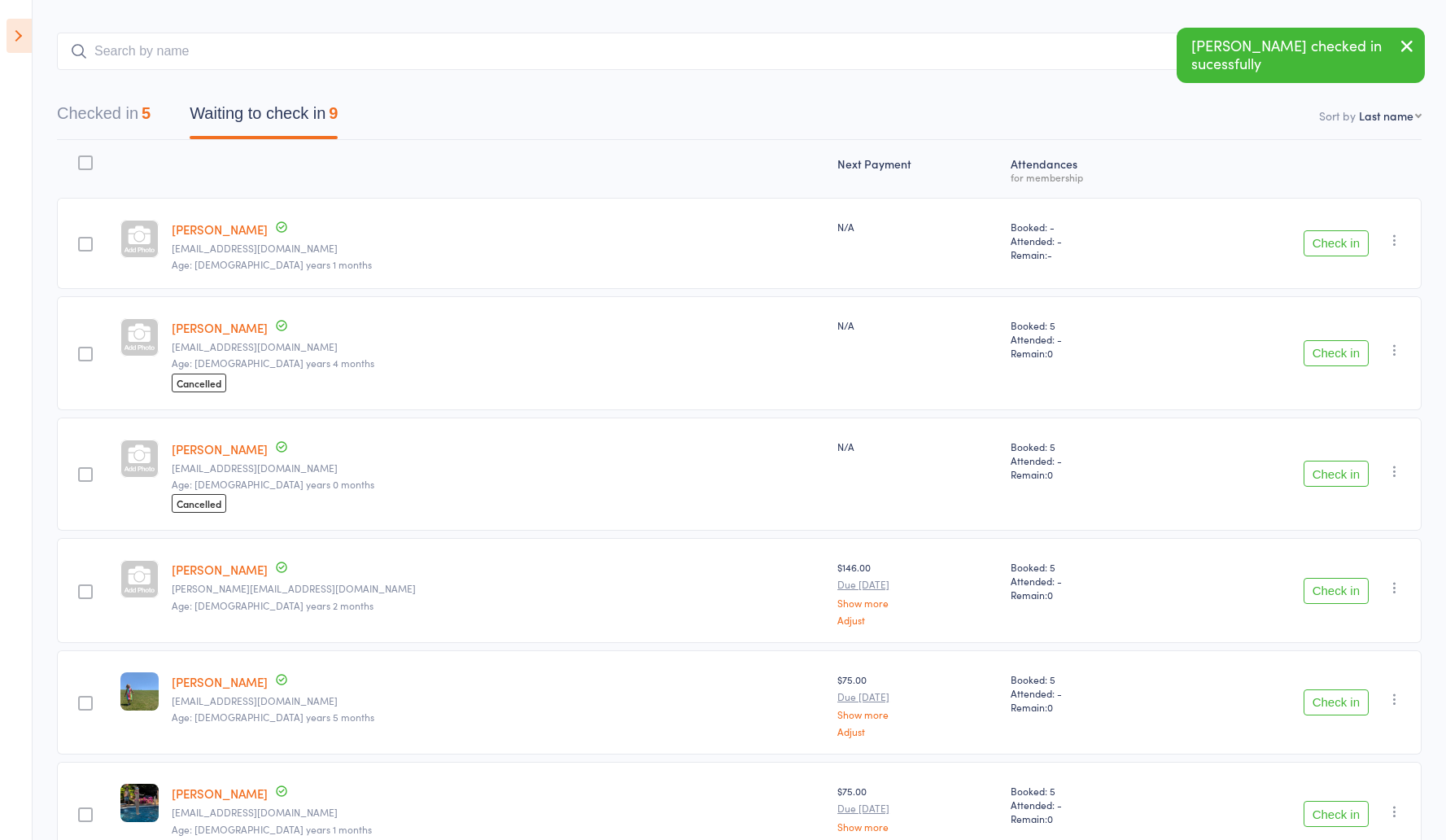
scroll to position [138, 0]
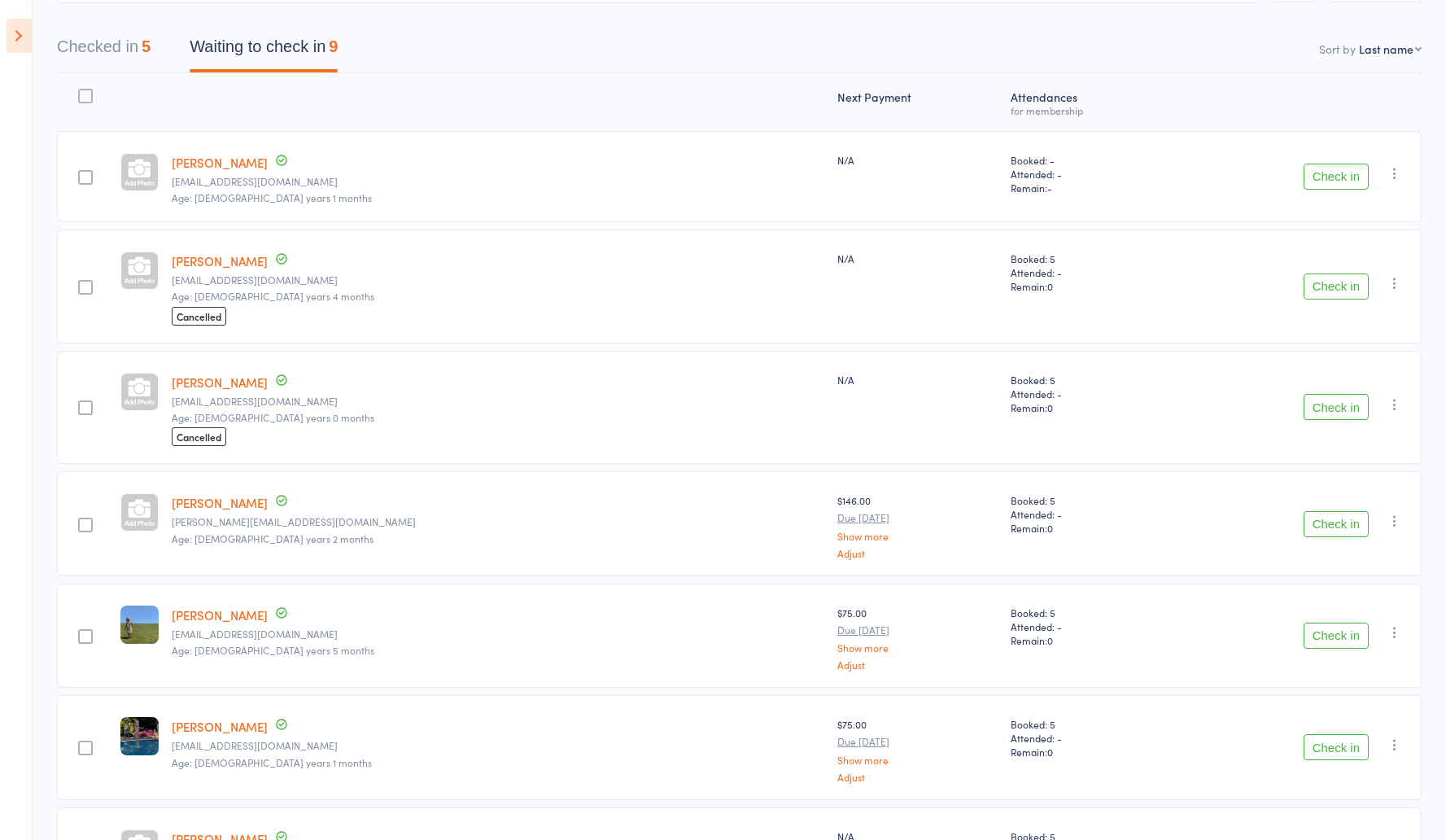
click at [1324, 518] on button "Check in" at bounding box center [1337, 524] width 65 height 26
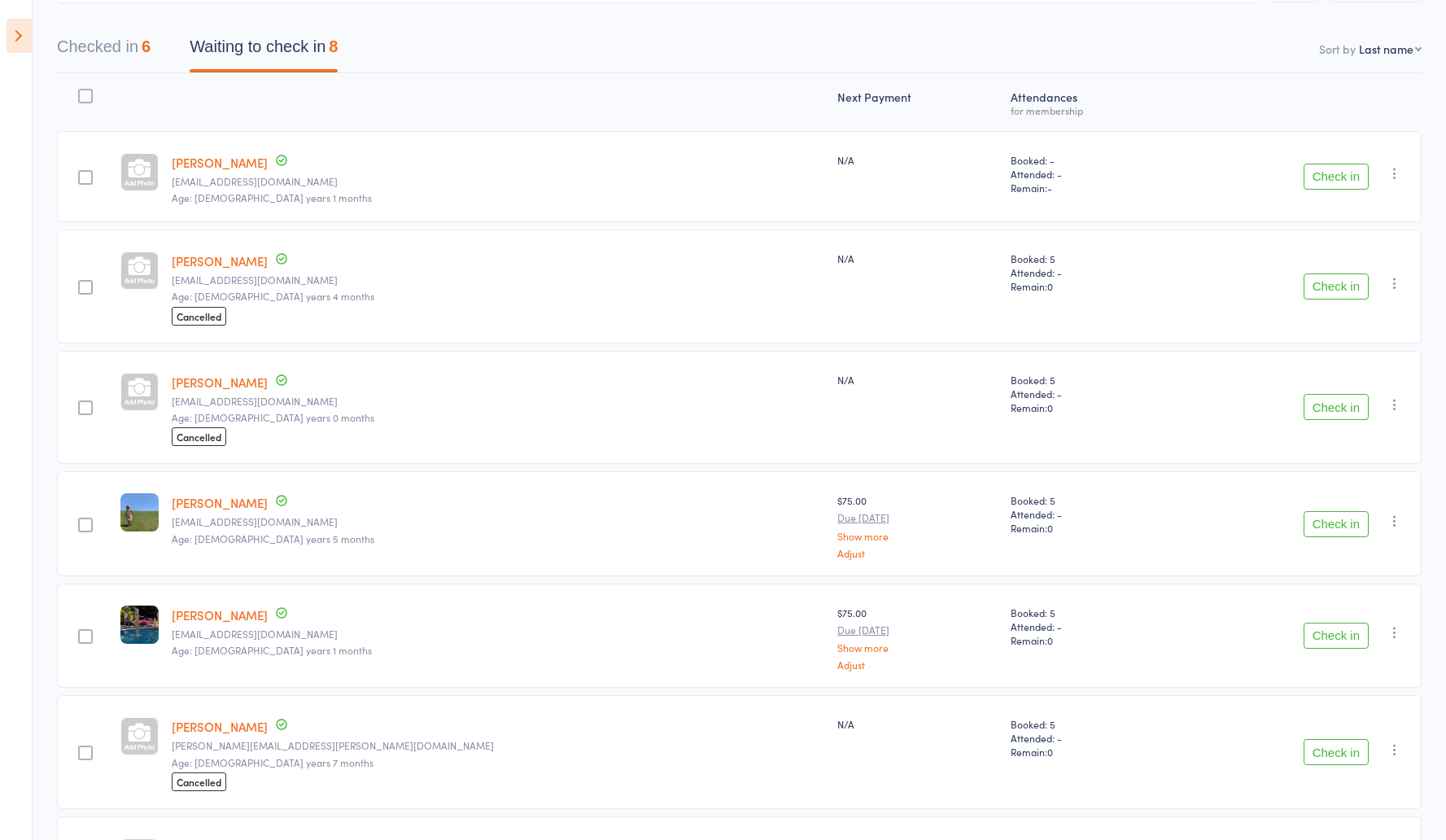
click at [133, 52] on button "Checked in 6" at bounding box center [103, 51] width 94 height 43
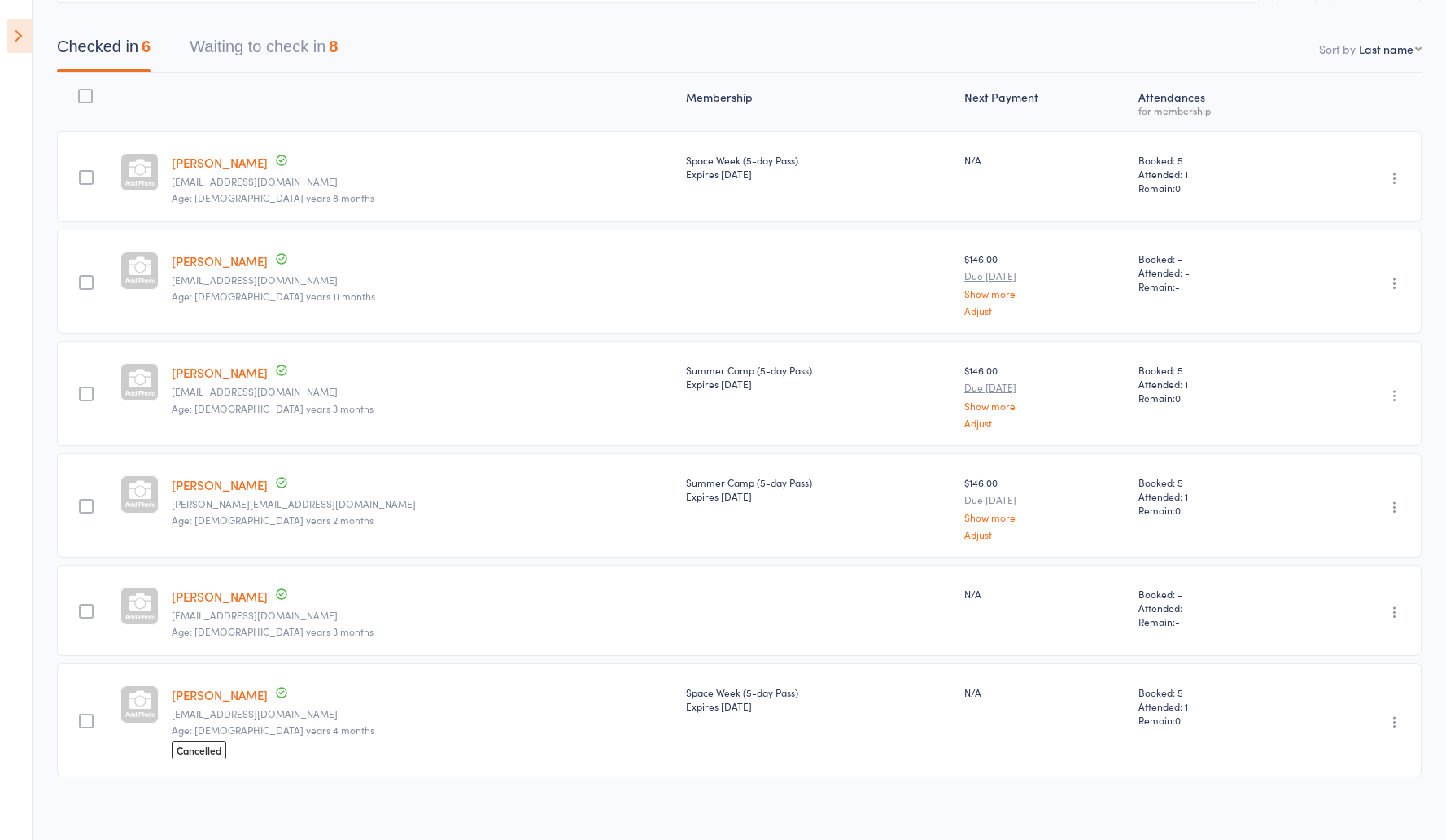
click at [284, 44] on button "Waiting to check in 8" at bounding box center [264, 51] width 148 height 43
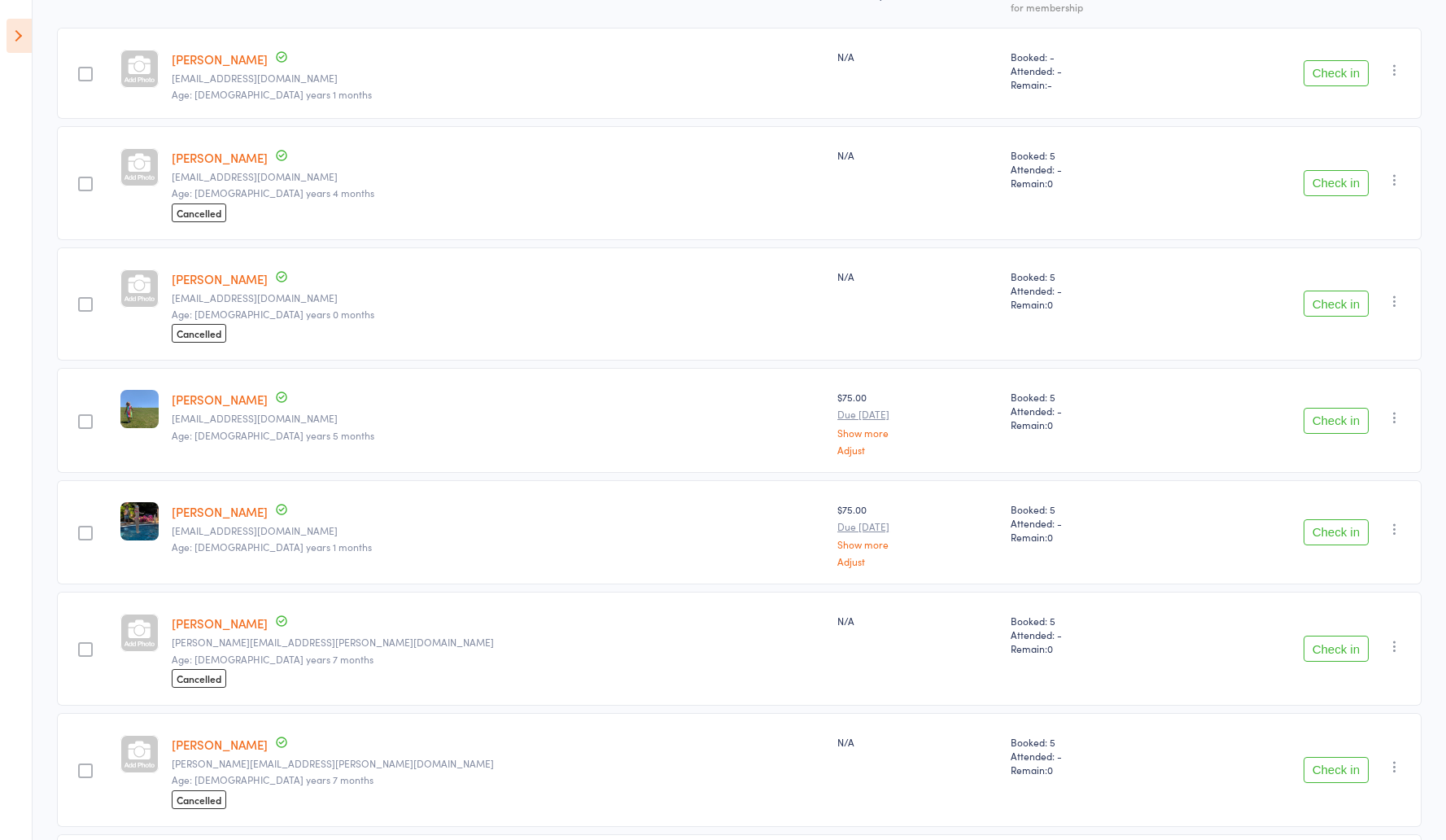
scroll to position [277, 0]
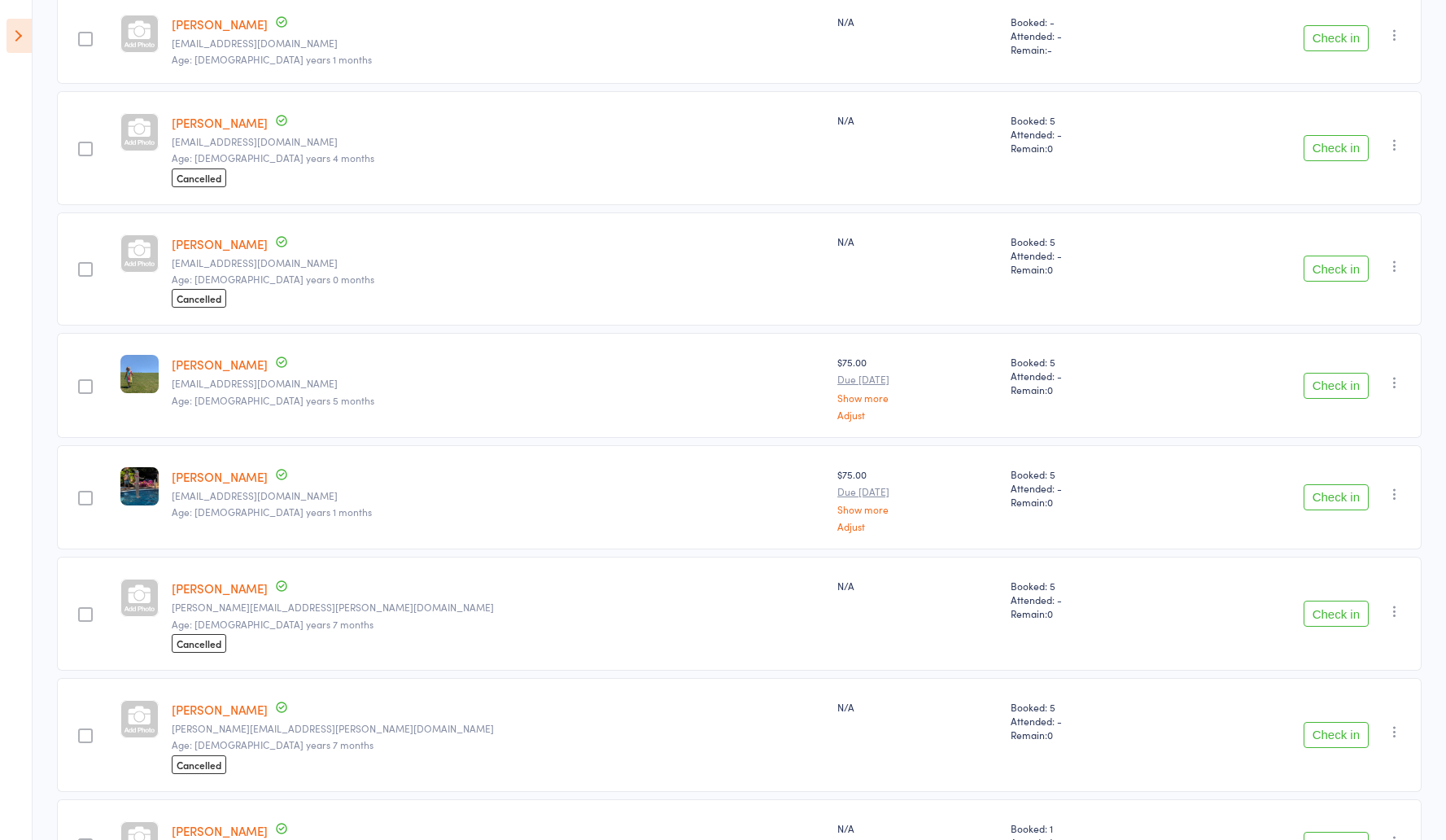
click at [1315, 385] on button "Check in" at bounding box center [1337, 386] width 65 height 26
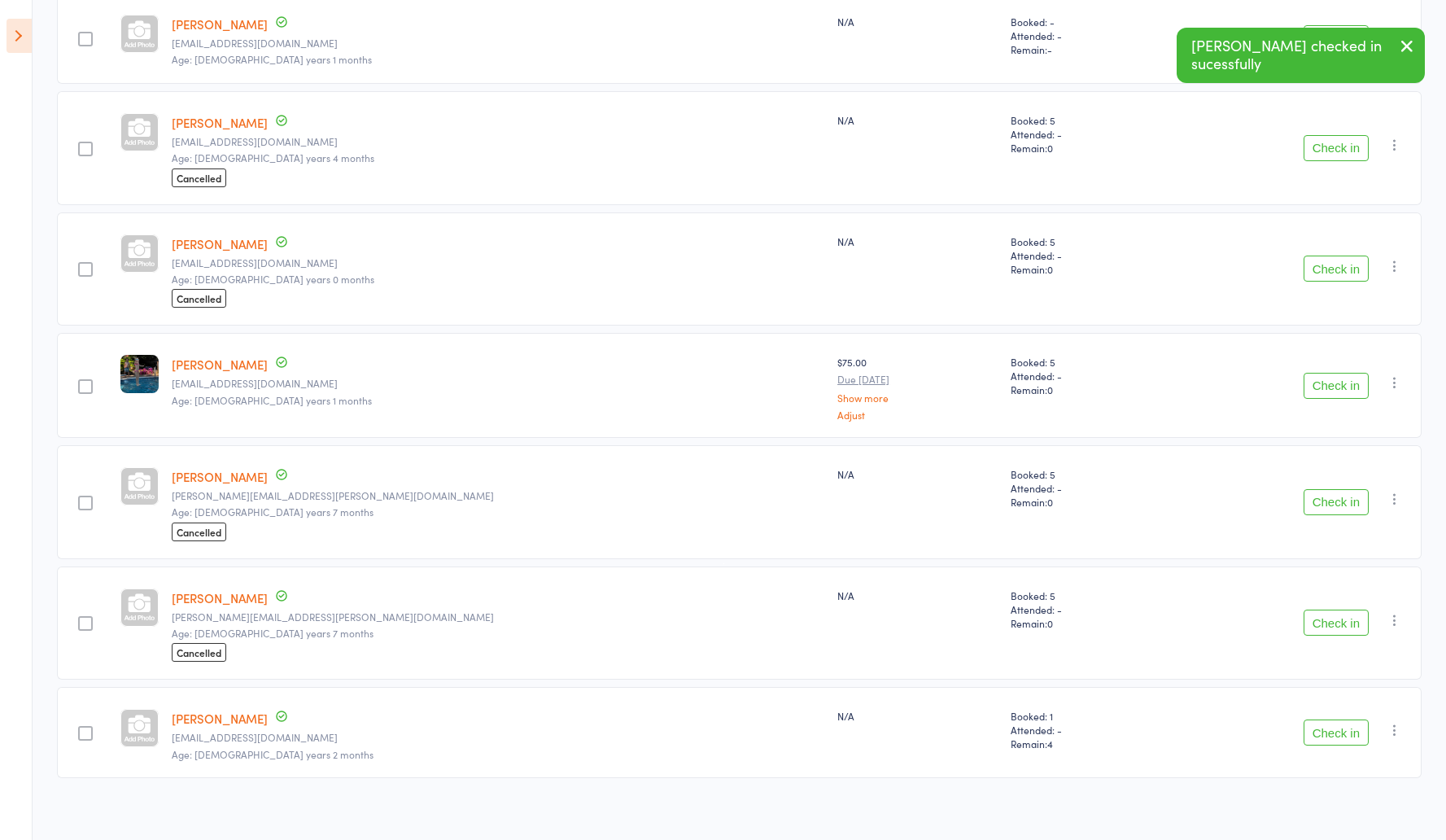
click at [1315, 385] on button "Check in" at bounding box center [1337, 386] width 65 height 26
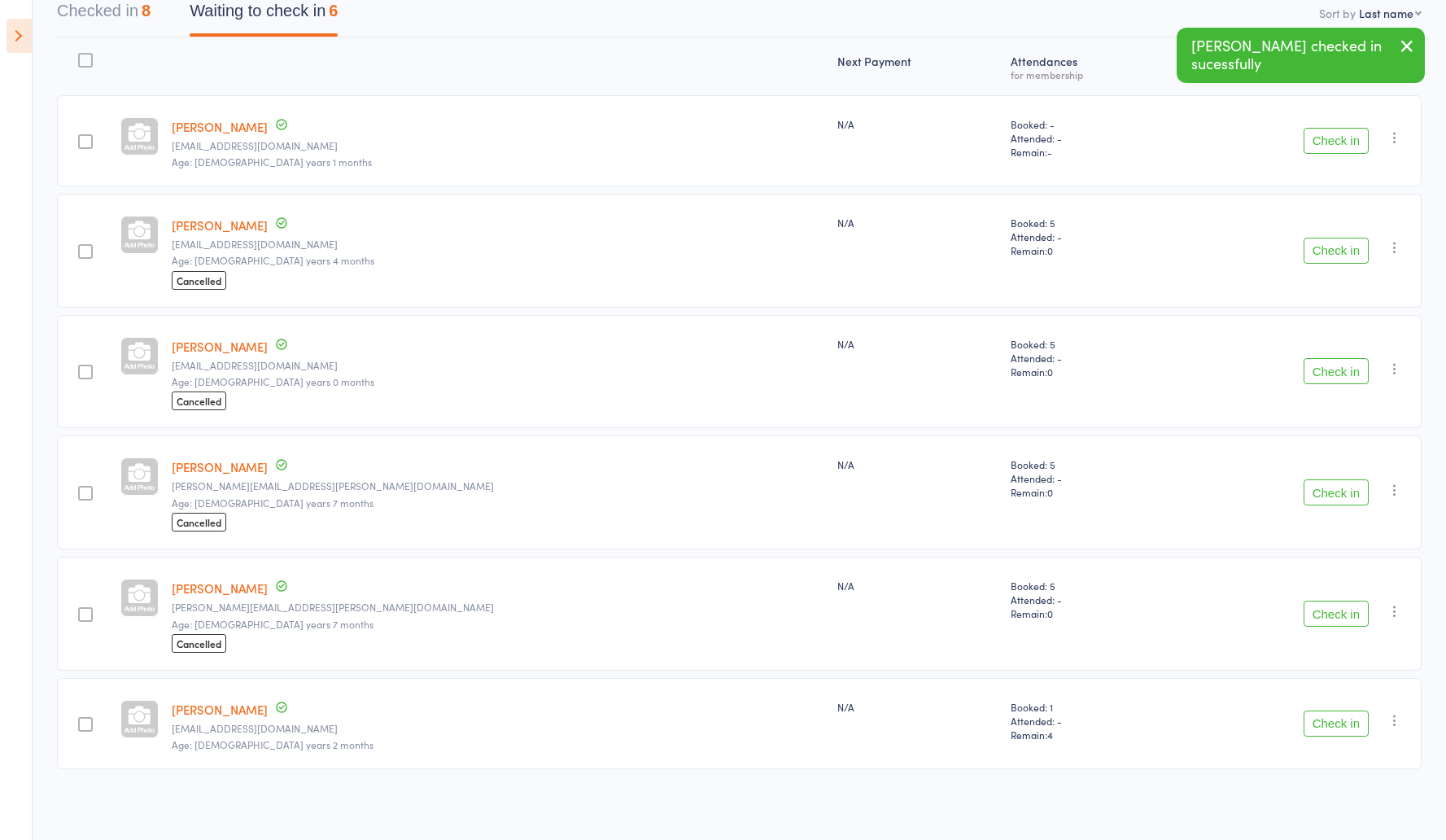
click at [1328, 141] on button "Check in" at bounding box center [1337, 141] width 65 height 26
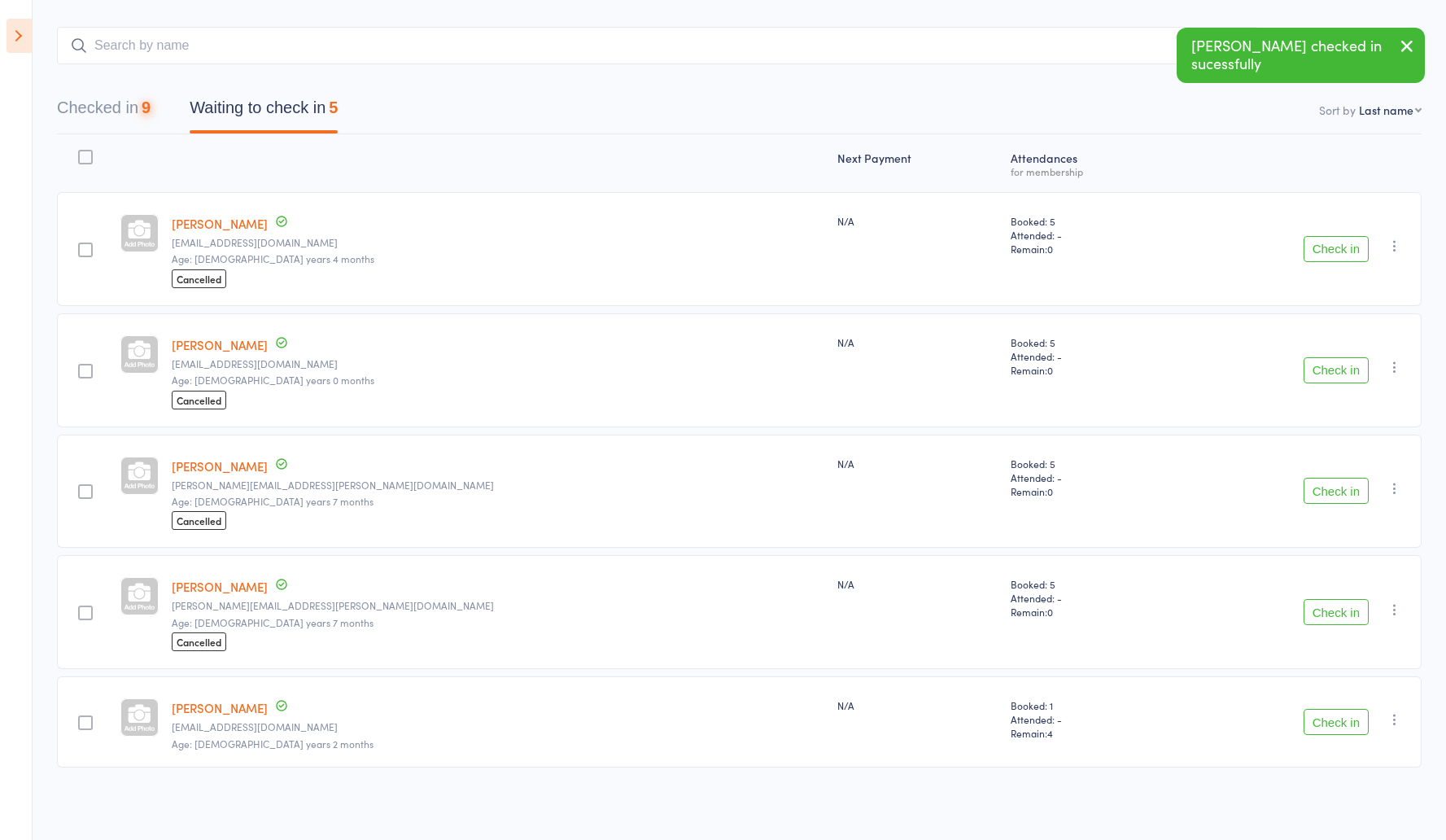
scroll to position [76, 0]
click at [124, 106] on button "Checked in 9" at bounding box center [103, 113] width 94 height 43
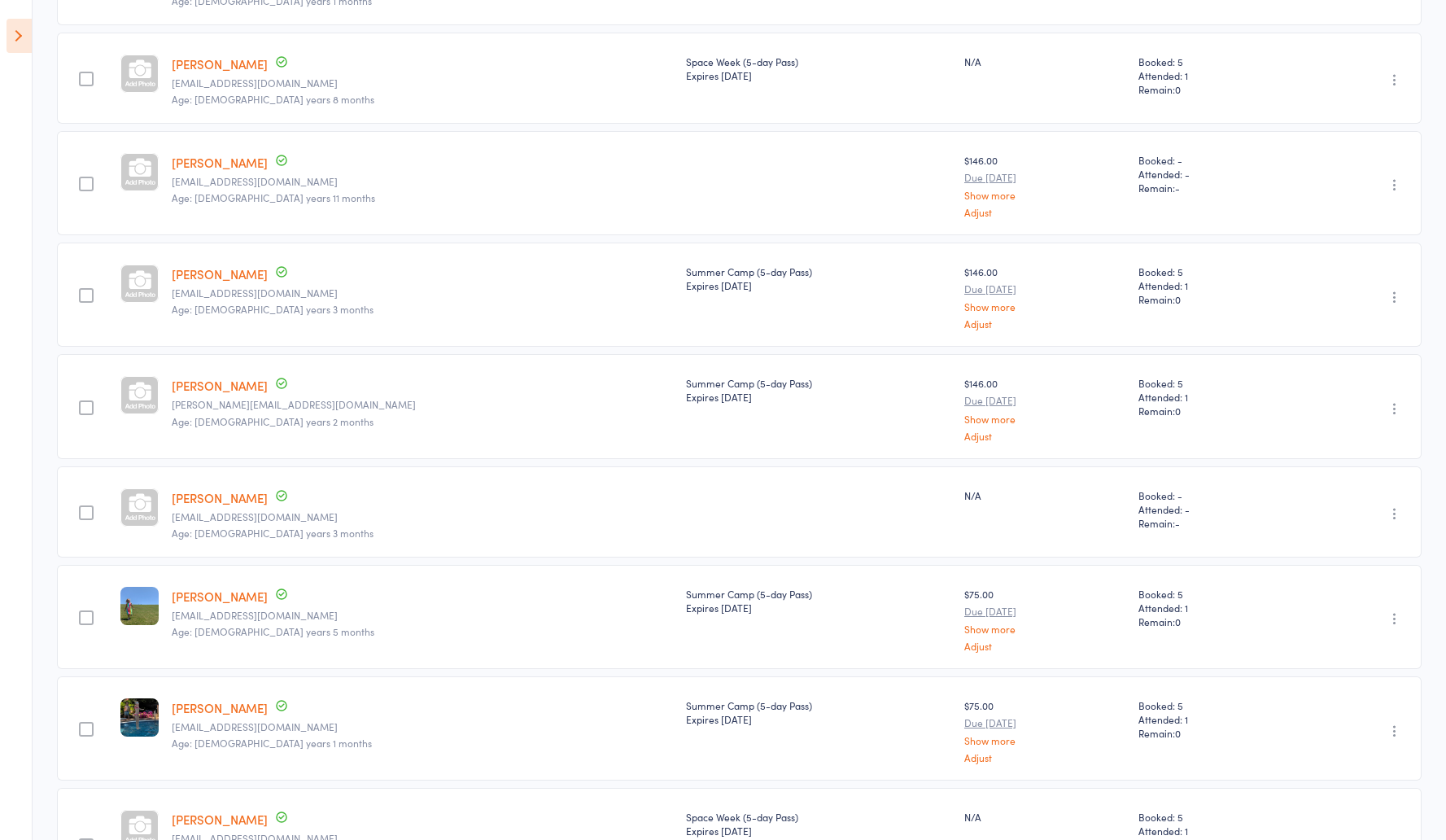
scroll to position [0, 0]
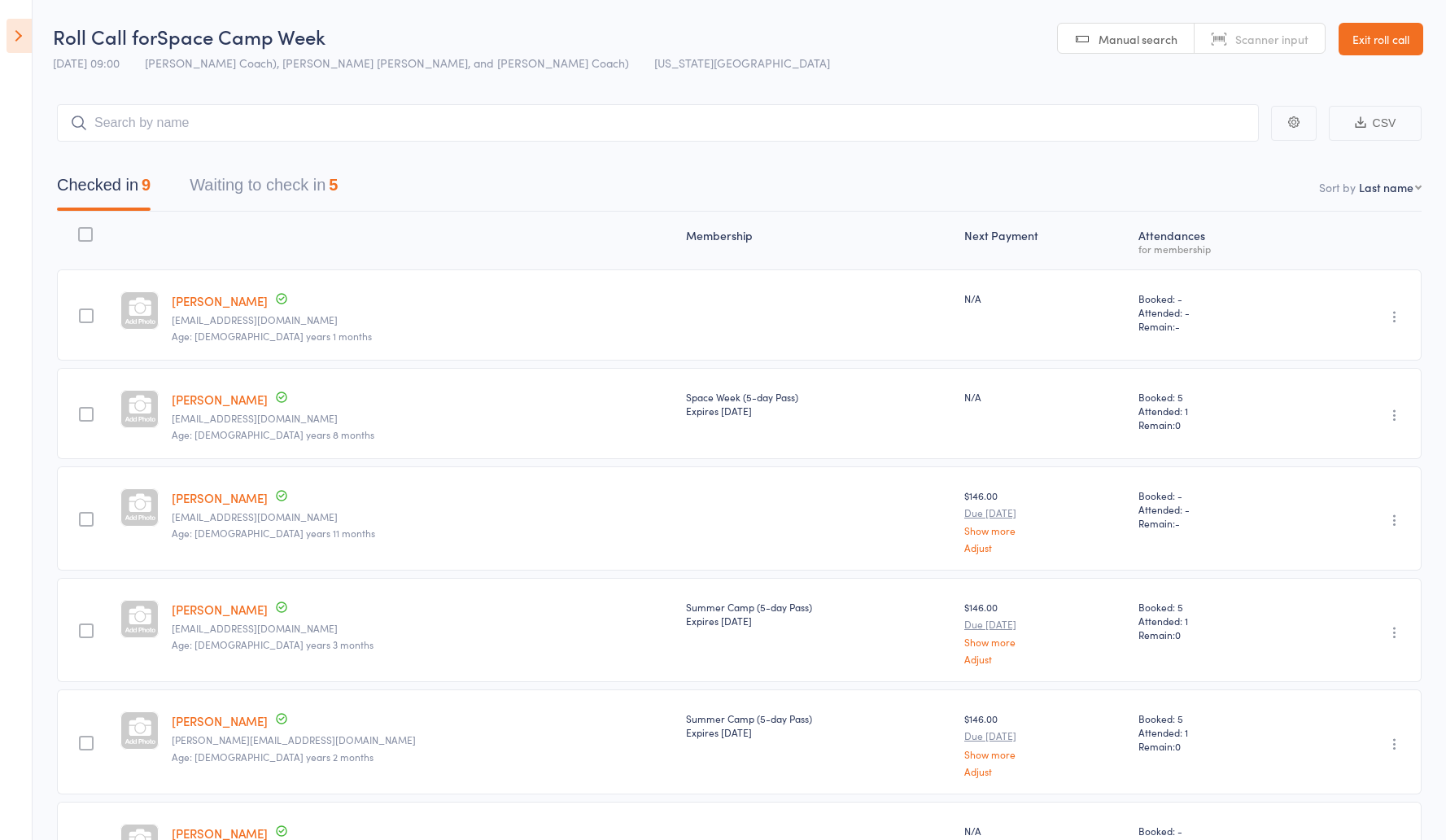
click at [283, 183] on button "Waiting to check in 5" at bounding box center [264, 189] width 148 height 43
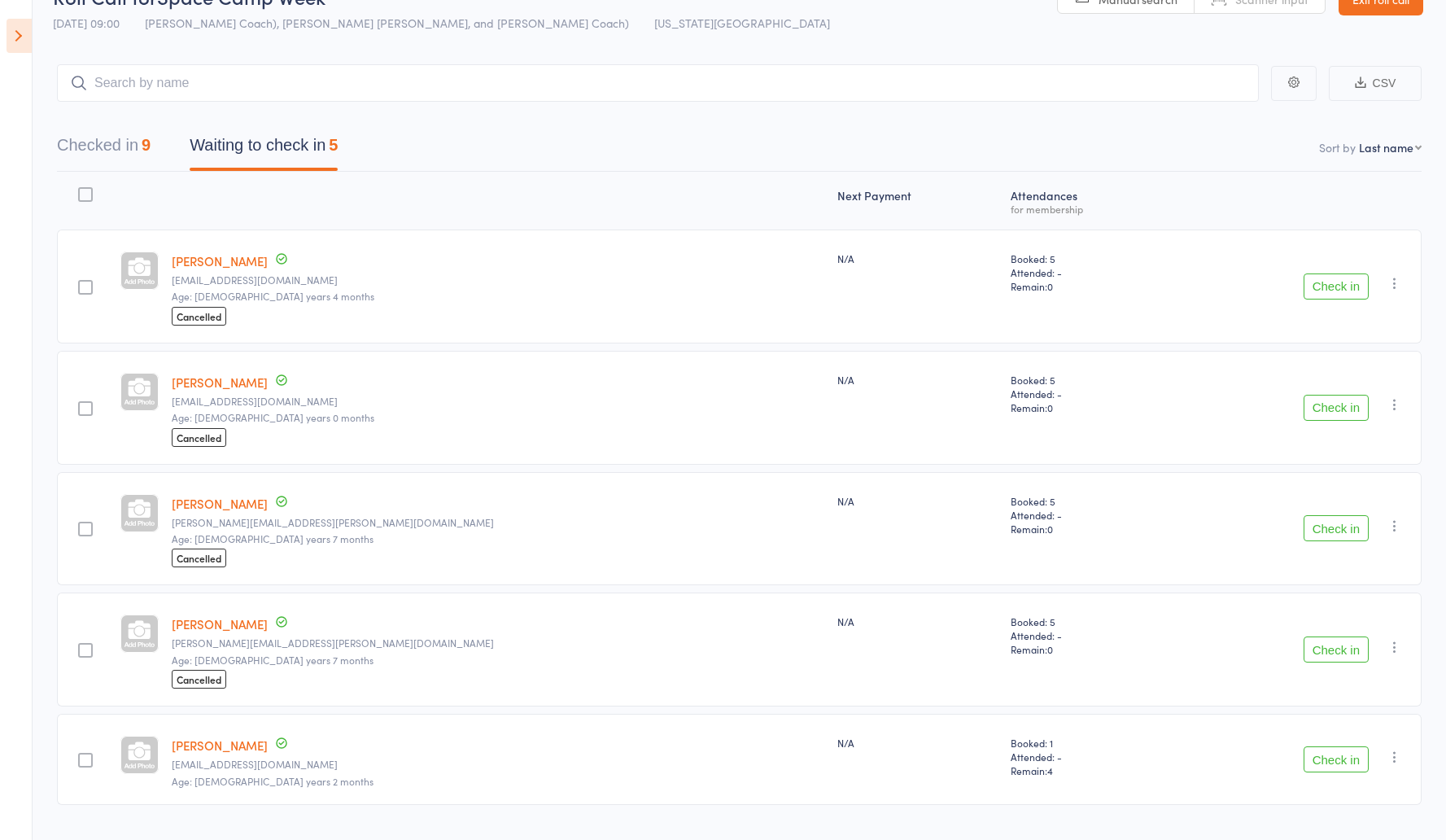
scroll to position [76, 0]
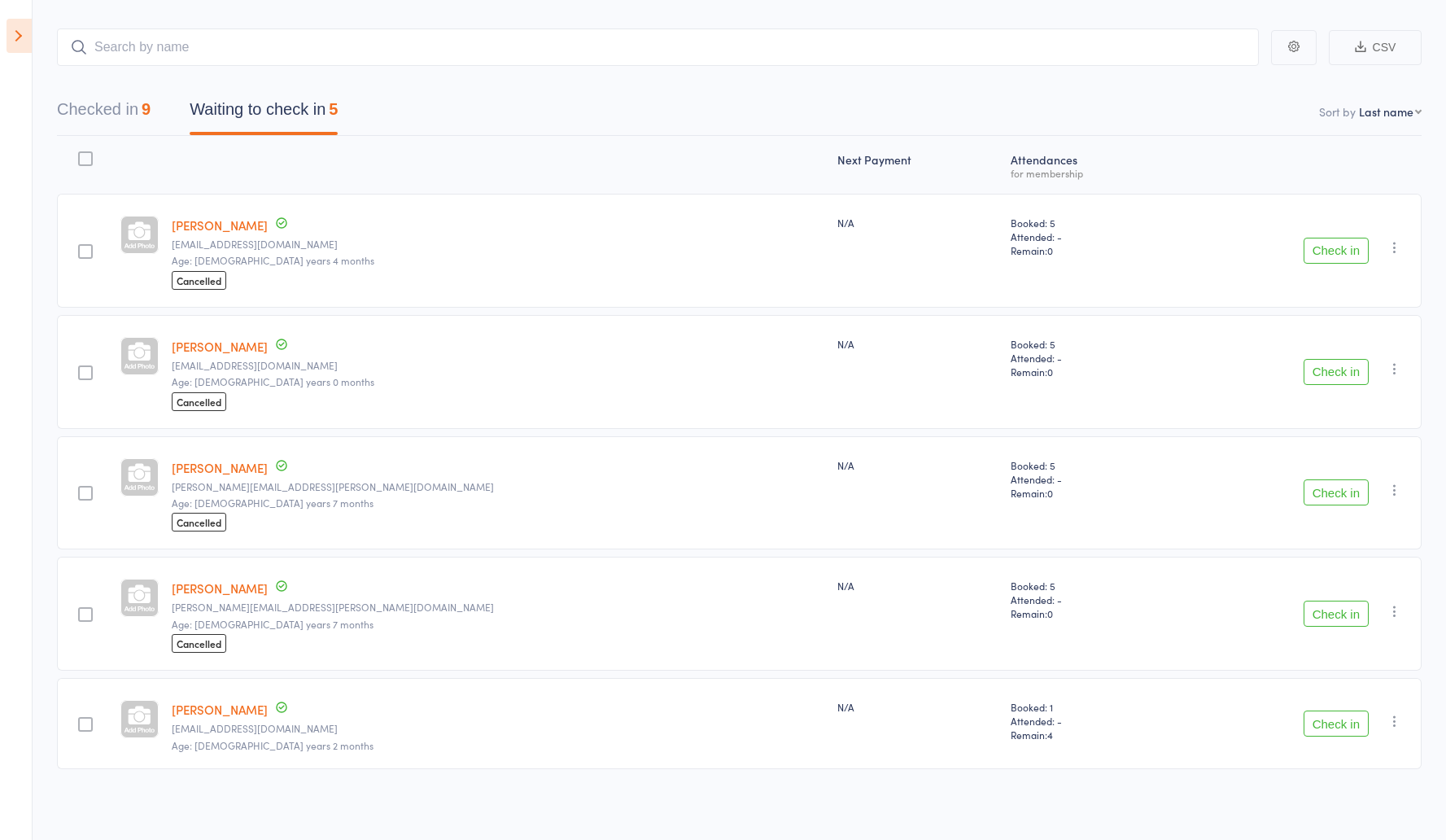
click at [1324, 247] on button "Check in" at bounding box center [1337, 251] width 65 height 26
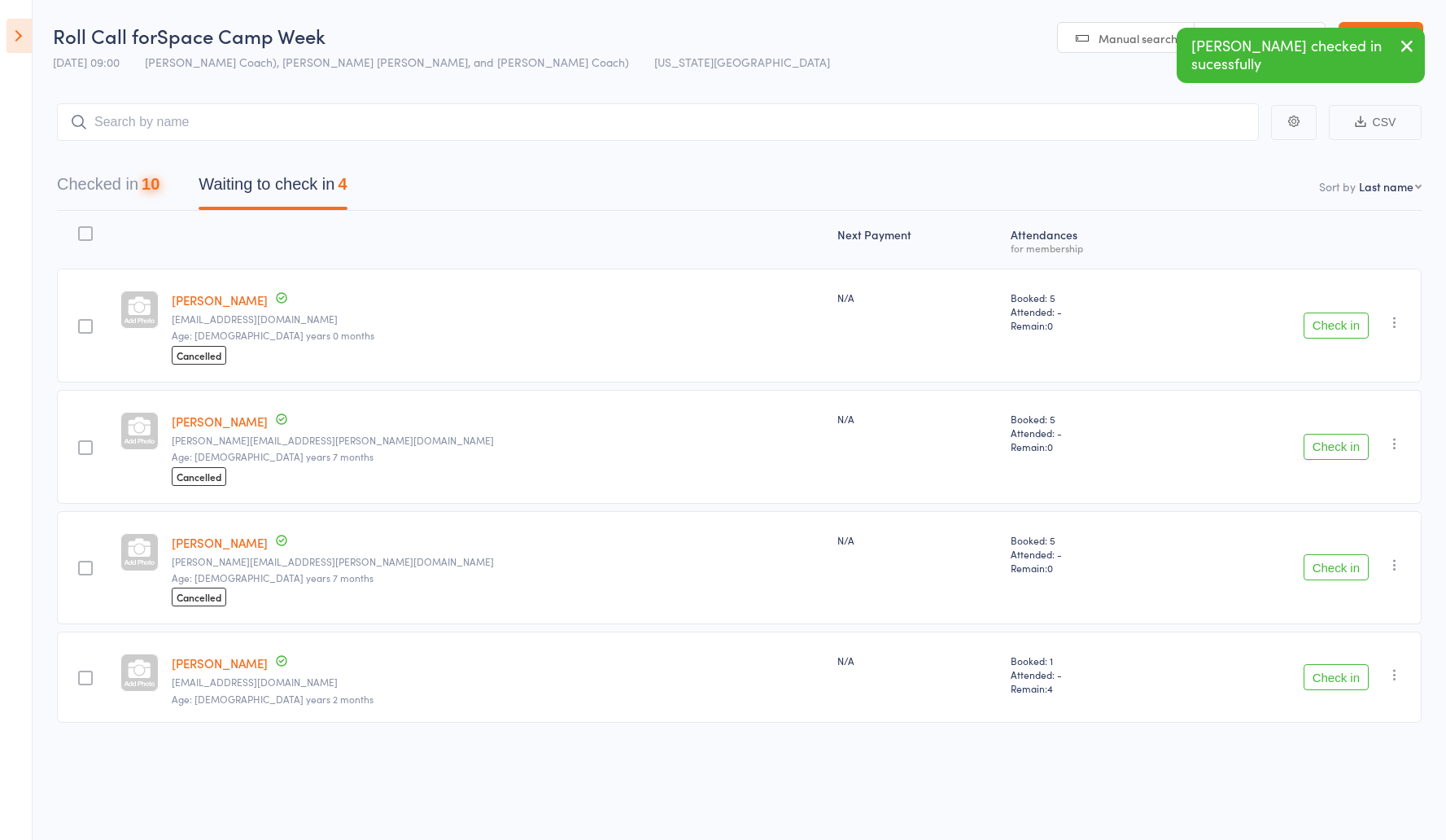
scroll to position [1, 0]
click at [1330, 327] on button "Check in" at bounding box center [1337, 326] width 65 height 26
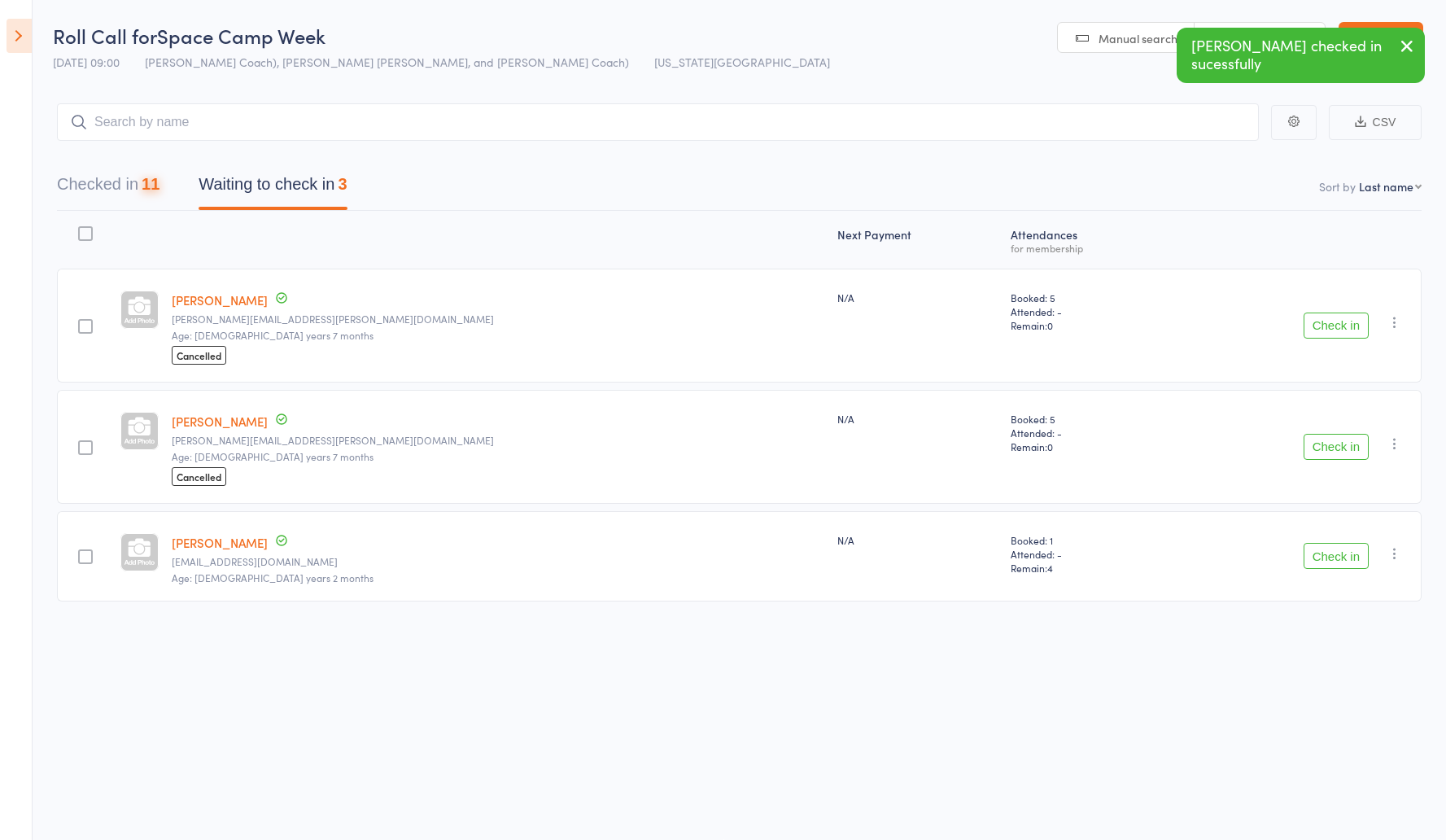
click at [100, 176] on button "Checked in 11" at bounding box center [107, 188] width 102 height 43
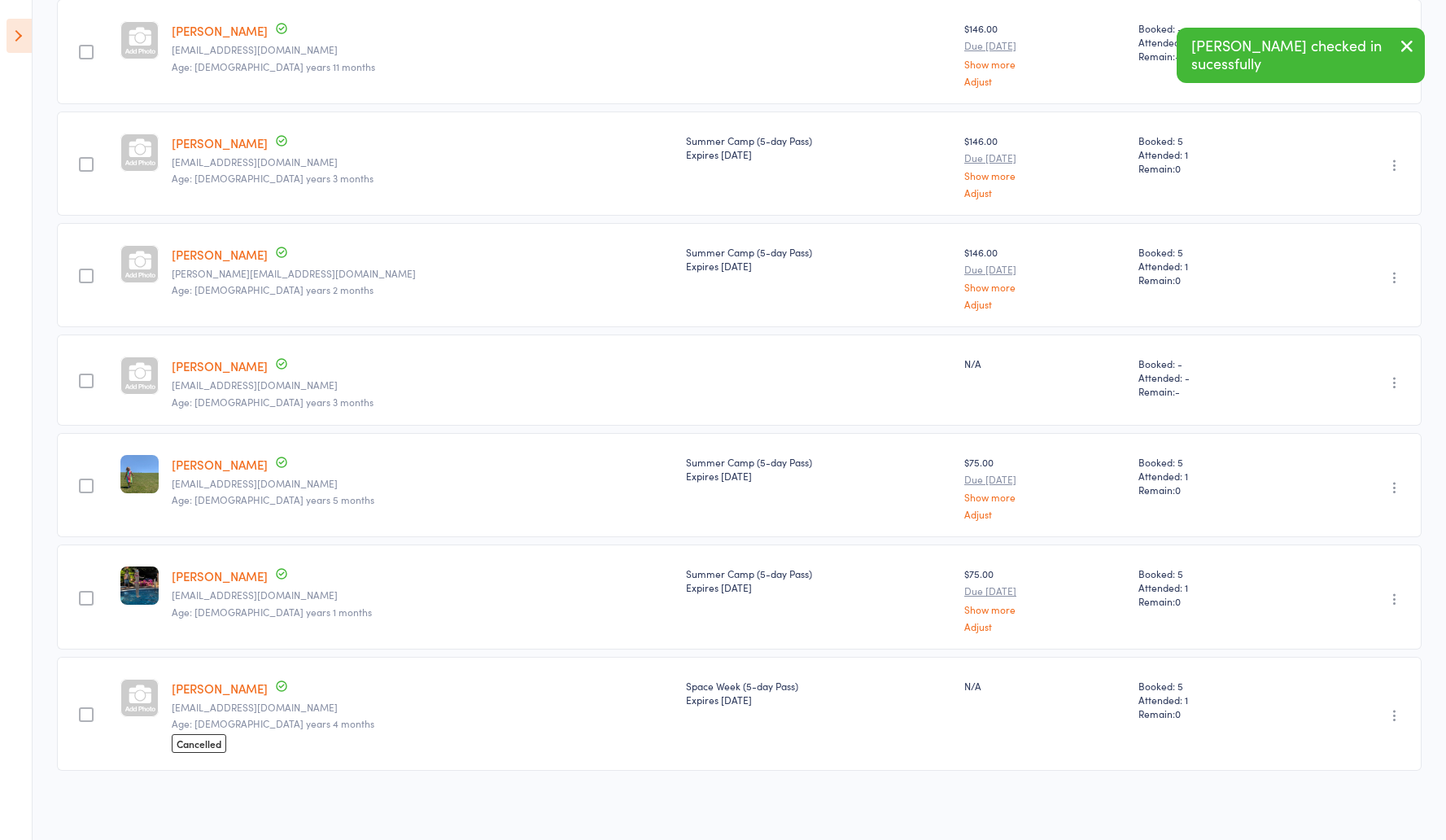
scroll to position [0, 0]
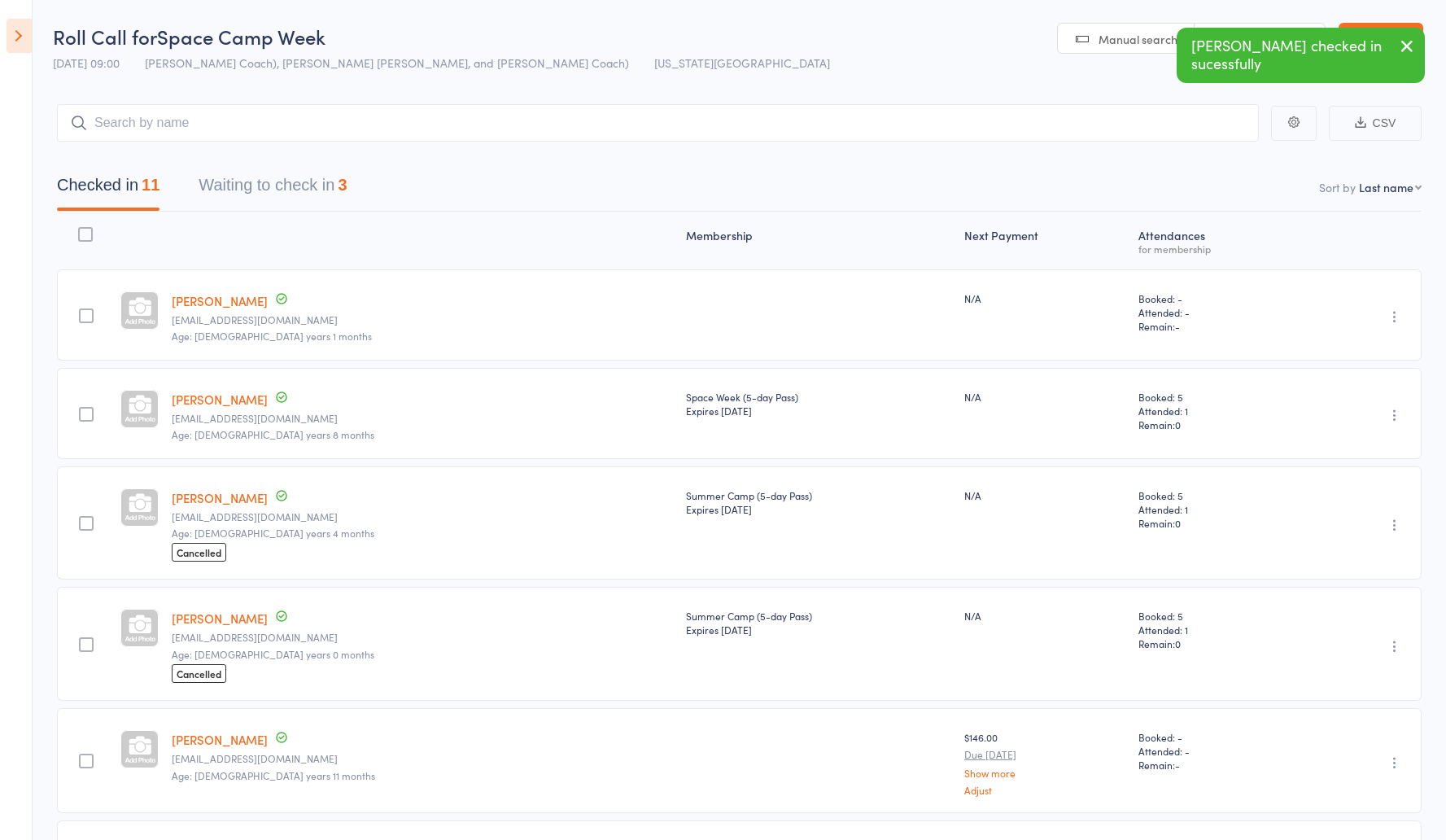
click at [278, 181] on button "Waiting to check in 3" at bounding box center [272, 189] width 148 height 43
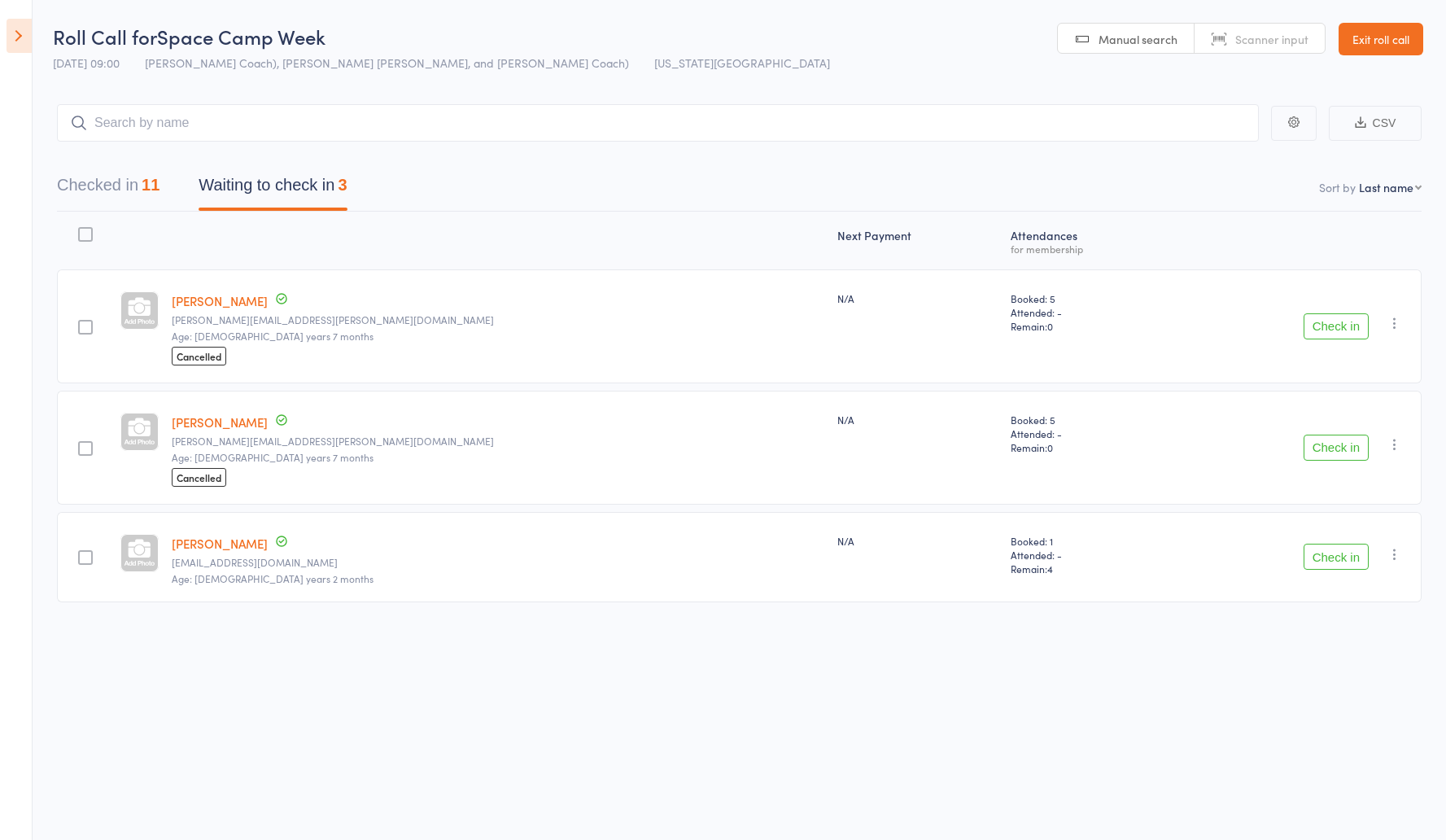
click at [106, 192] on button "Checked in 11" at bounding box center [107, 189] width 102 height 43
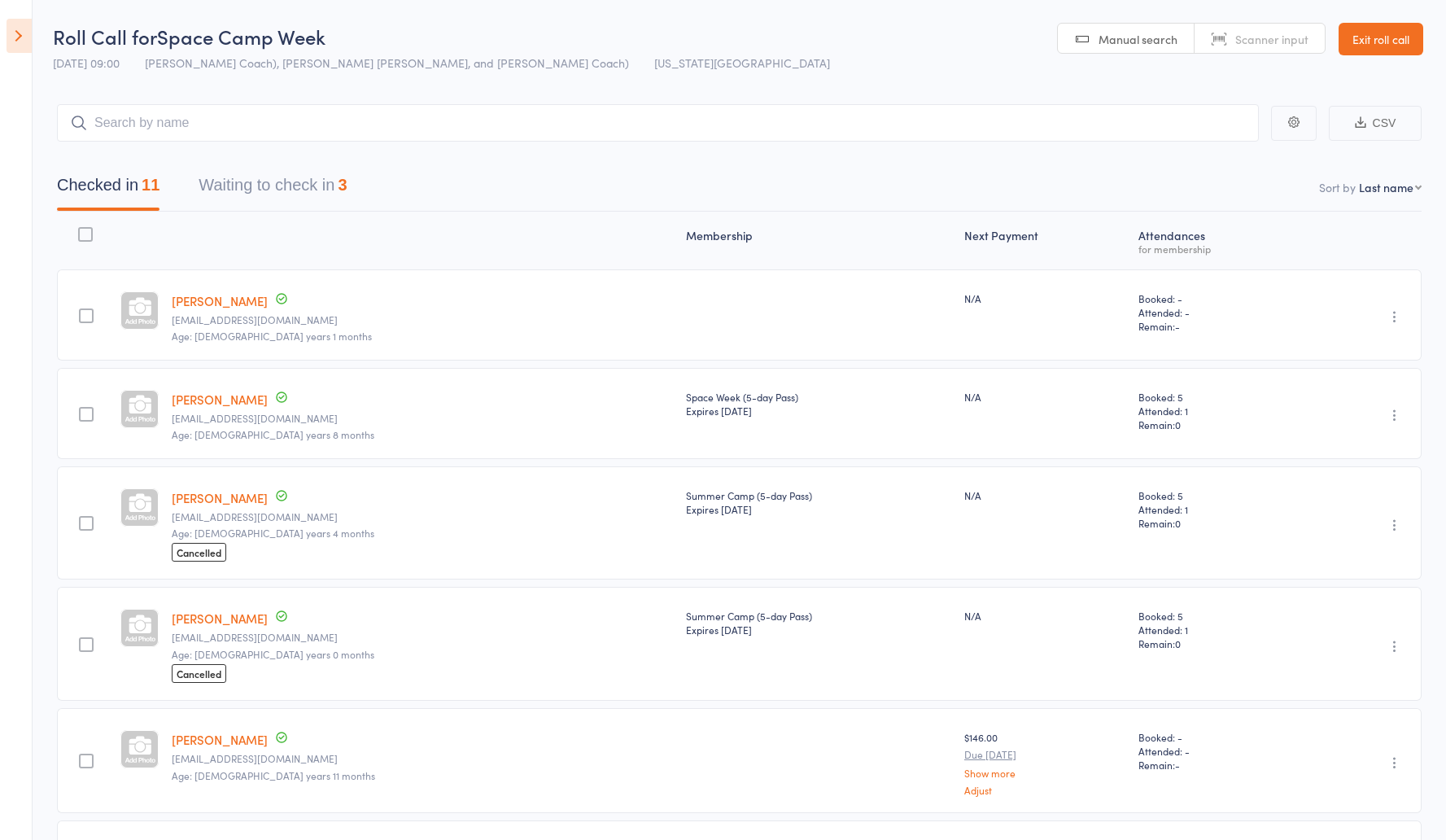
click at [245, 186] on button "Waiting to check in 3" at bounding box center [272, 189] width 148 height 43
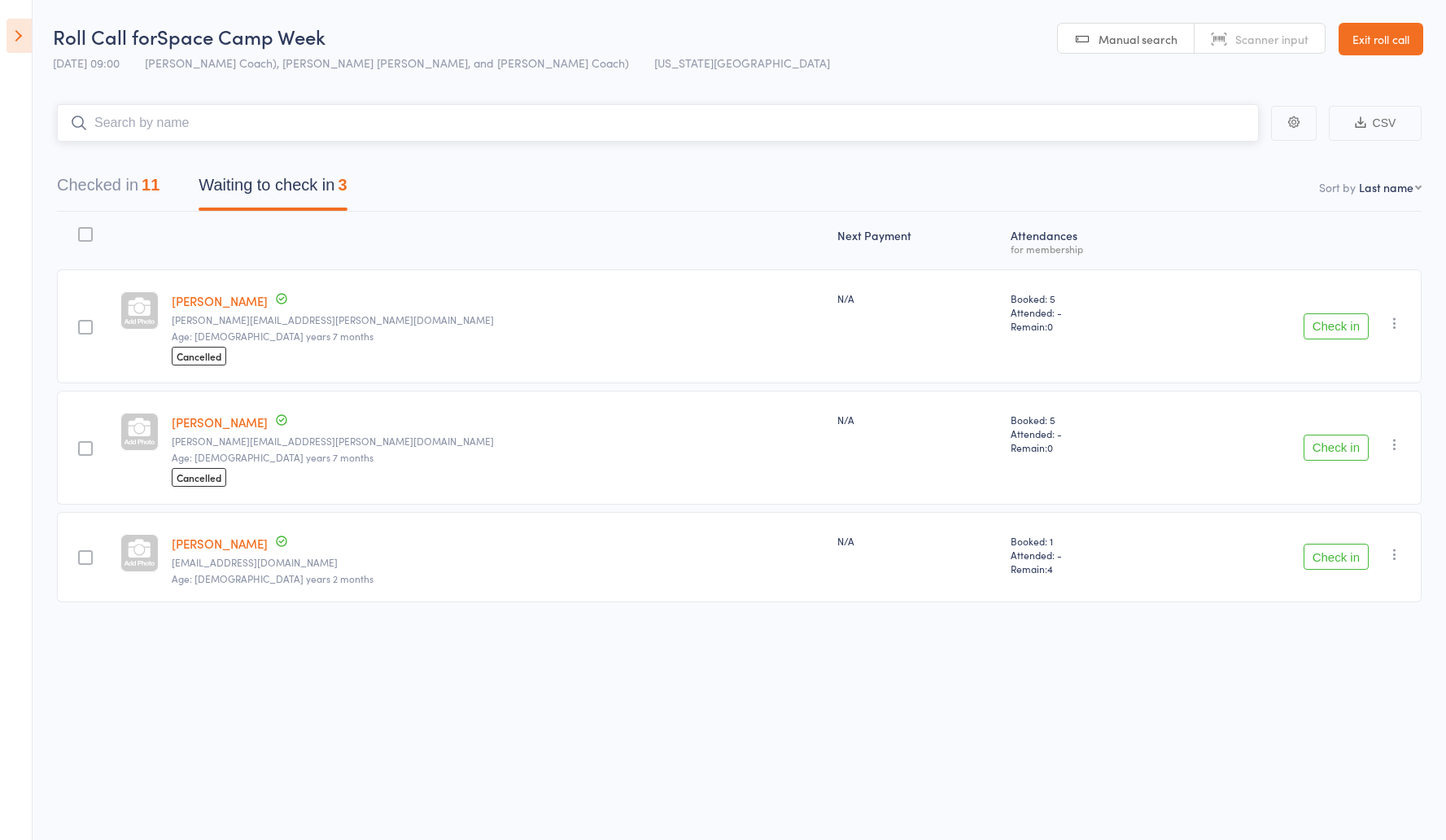
click at [526, 104] on input "search" at bounding box center [657, 123] width 1202 height 38
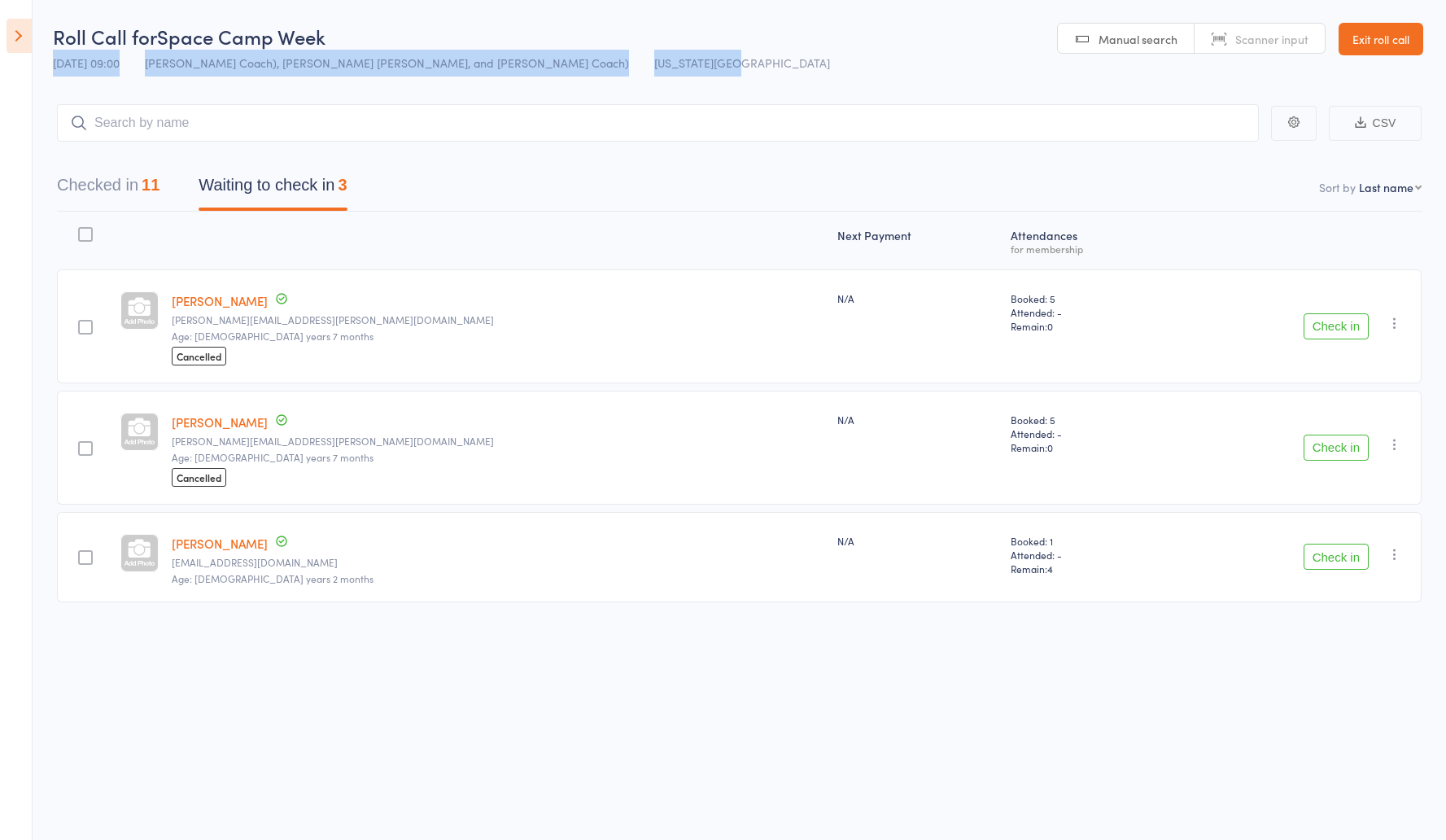
drag, startPoint x: 521, startPoint y: 52, endPoint x: 46, endPoint y: 56, distance: 475.0
click at [46, 56] on header "Roll Call for Space Camp Week 11 Aug 09:00 Rosa (Jr Coach), Alyssa Felicia, and…" at bounding box center [723, 40] width 1446 height 80
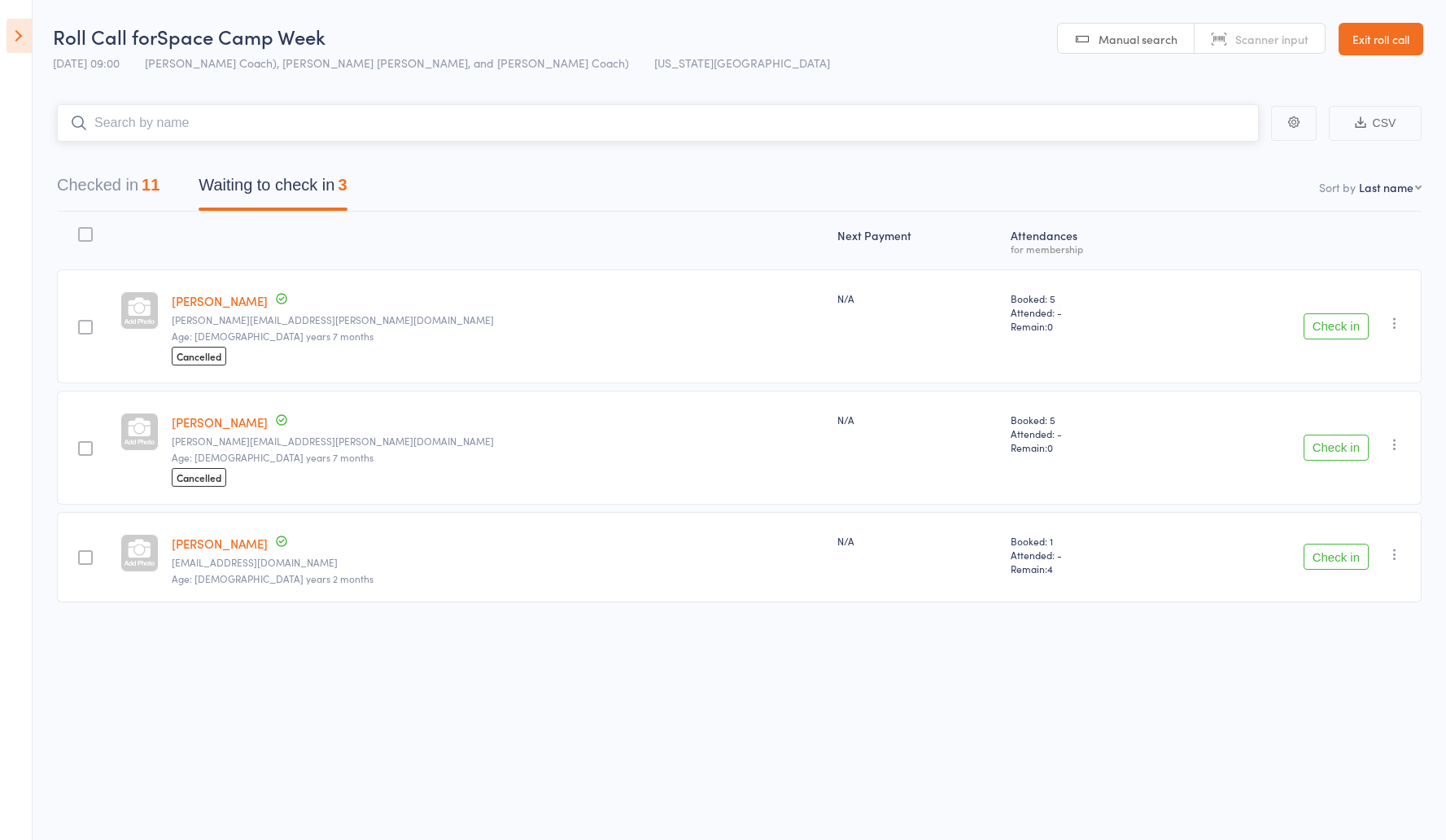
drag, startPoint x: 483, startPoint y: 125, endPoint x: 460, endPoint y: 117, distance: 24.4
click at [483, 125] on input "search" at bounding box center [657, 123] width 1202 height 38
click at [152, 170] on button "Checked in 11" at bounding box center [107, 189] width 102 height 43
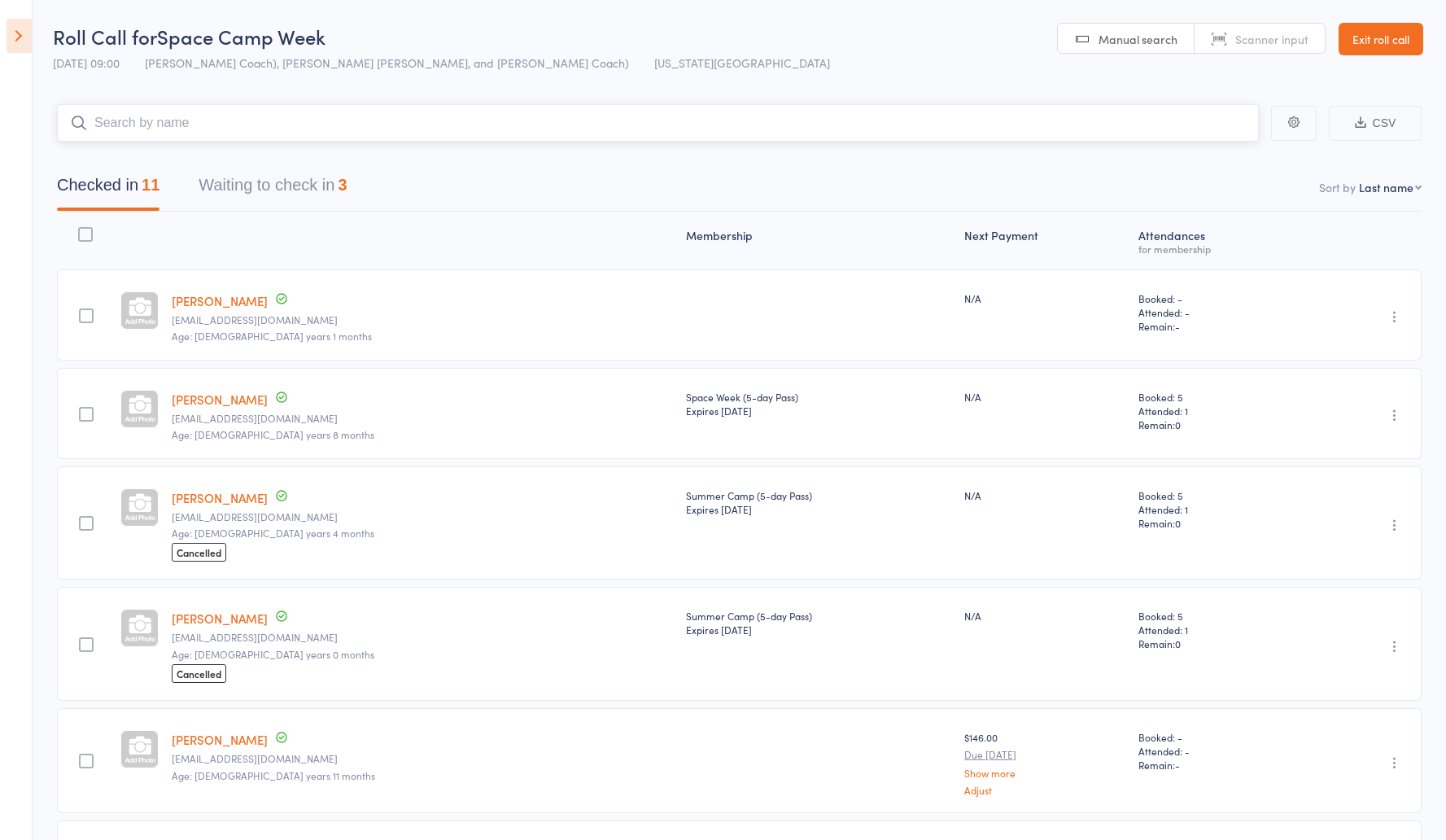
click at [142, 185] on button "Checked in 11" at bounding box center [107, 189] width 102 height 43
click at [283, 186] on button "Waiting to check in 3" at bounding box center [272, 189] width 148 height 43
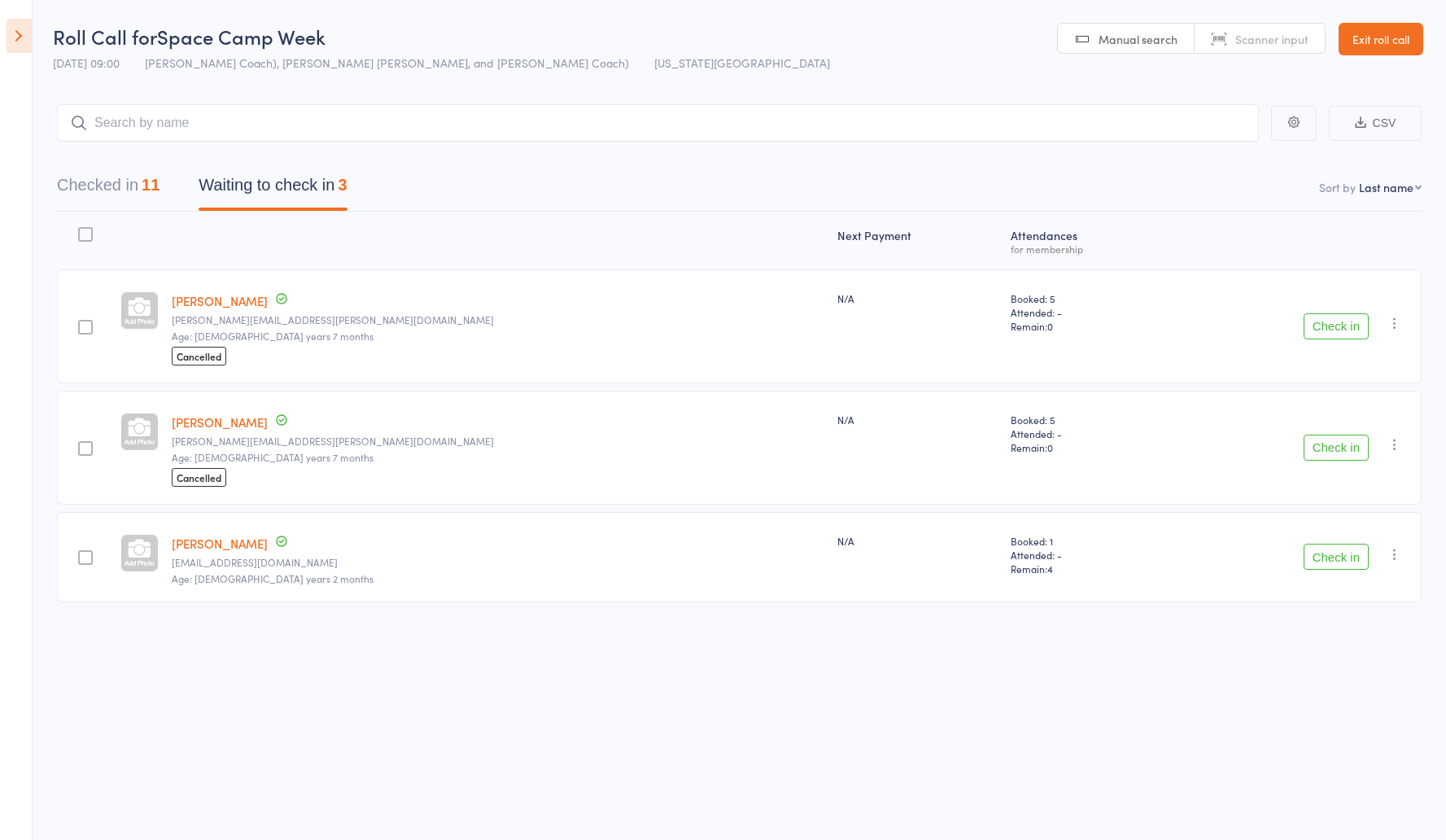
click at [1327, 332] on button "Check in" at bounding box center [1337, 326] width 65 height 26
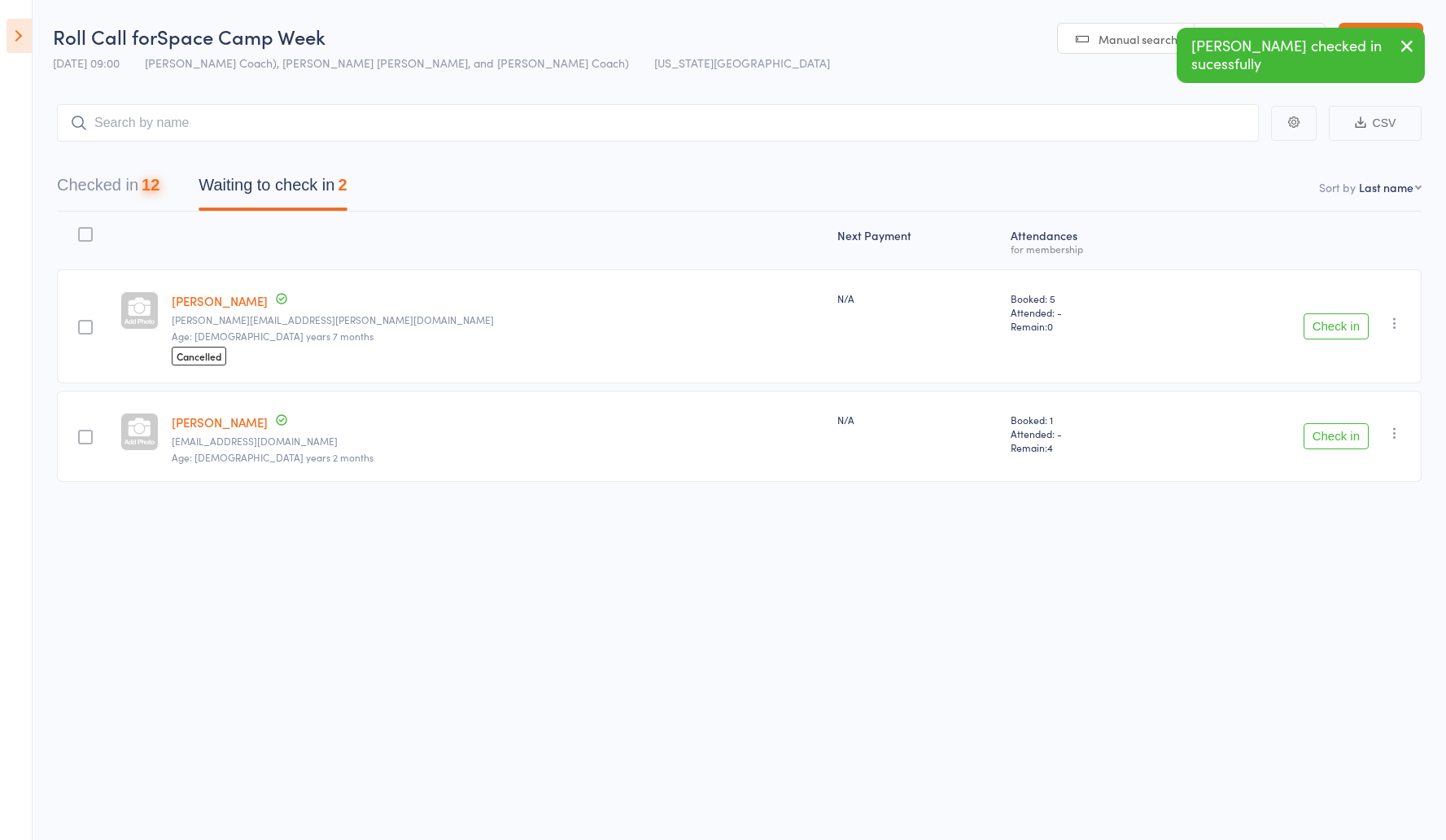
click at [1327, 332] on button "Check in" at bounding box center [1337, 326] width 65 height 26
